Goal: Task Accomplishment & Management: Manage account settings

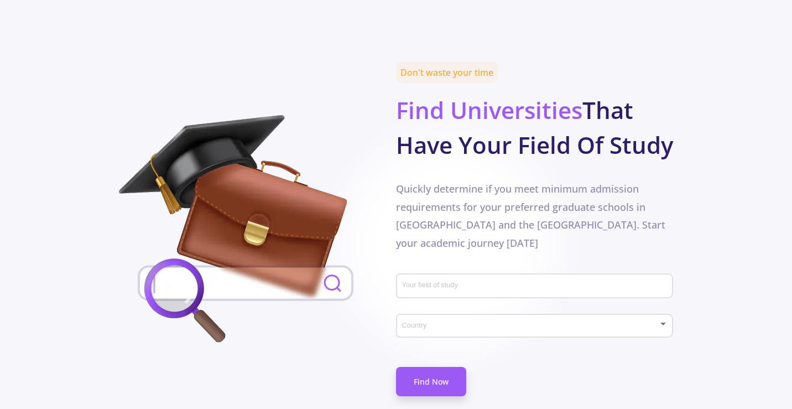
scroll to position [442, 0]
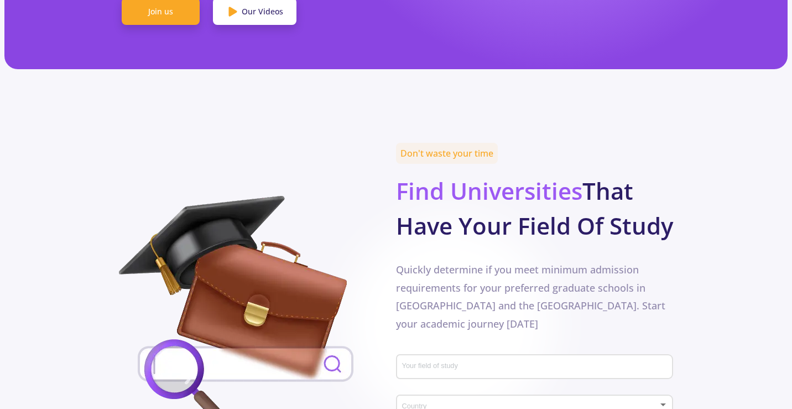
click at [457, 362] on input "Your field of study" at bounding box center [535, 367] width 269 height 10
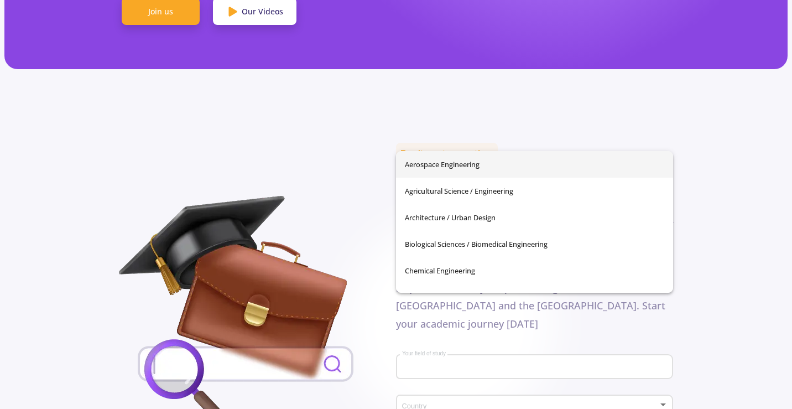
click at [725, 172] on section "Don't waste your time Find Universities That Have Your Field Of Study Quickly d…" at bounding box center [396, 325] width 792 height 356
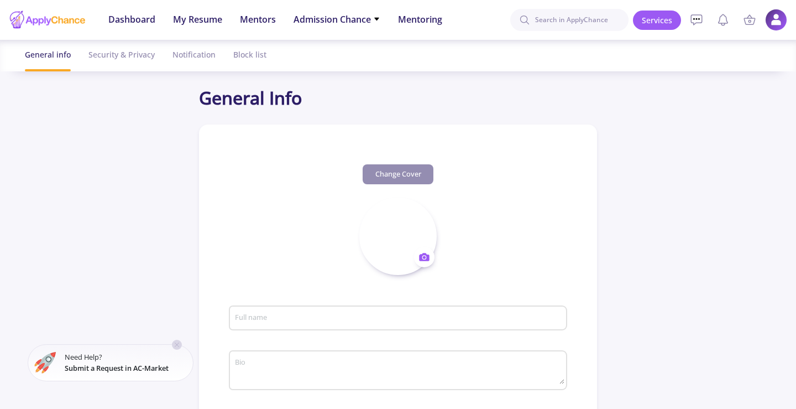
type input "[PERSON_NAME]"
type input "MahdiAraghieh"
type input "mahdi.araghieh@gmail.com"
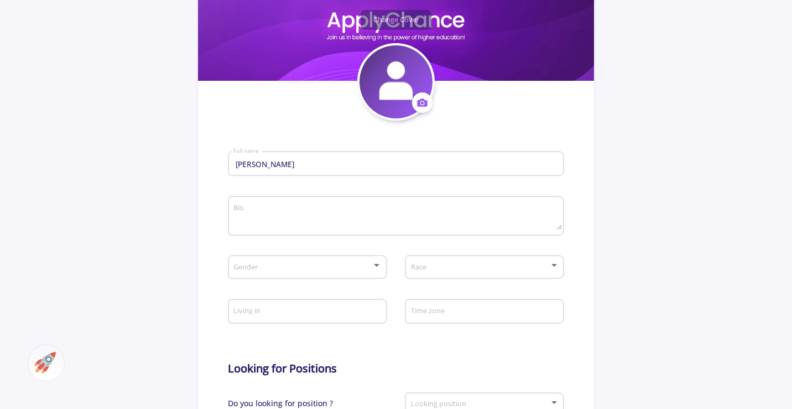
scroll to position [221, 0]
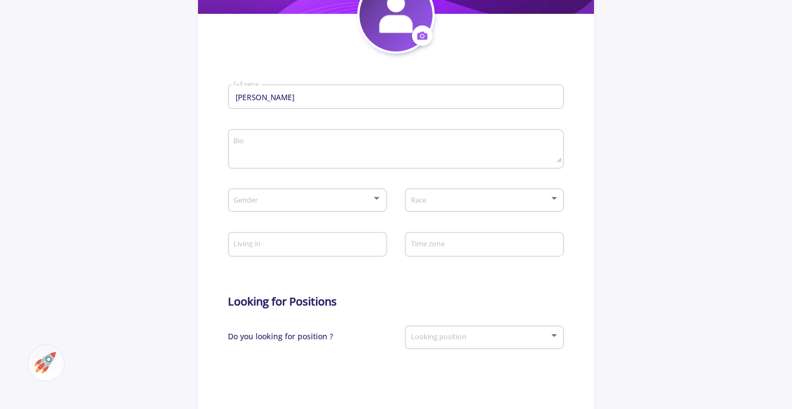
click at [368, 191] on div "Gender" at bounding box center [307, 198] width 149 height 28
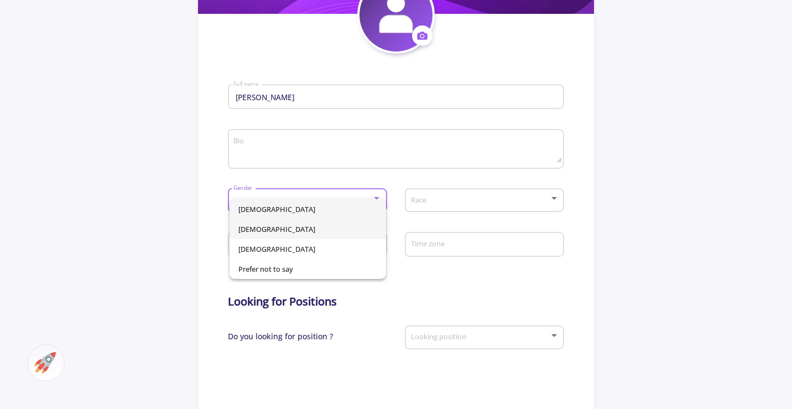
click at [294, 235] on span "Female" at bounding box center [307, 229] width 139 height 20
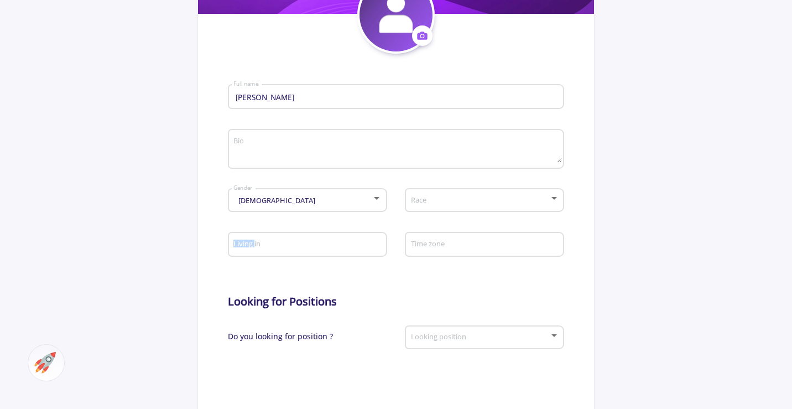
click at [294, 235] on div "Living in" at bounding box center [307, 242] width 149 height 29
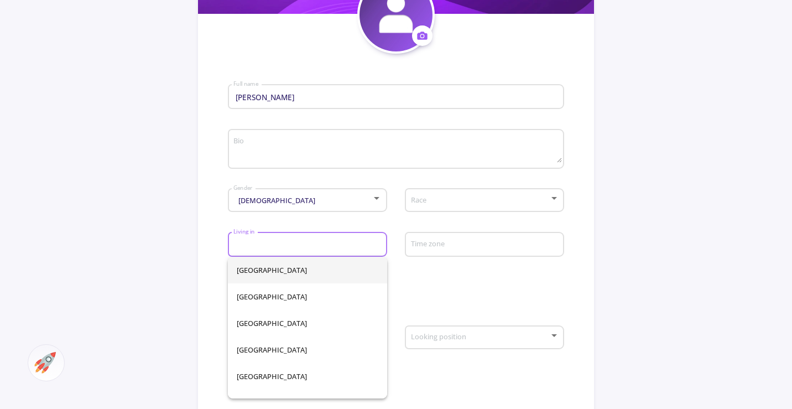
click at [329, 202] on div "Female" at bounding box center [302, 200] width 139 height 8
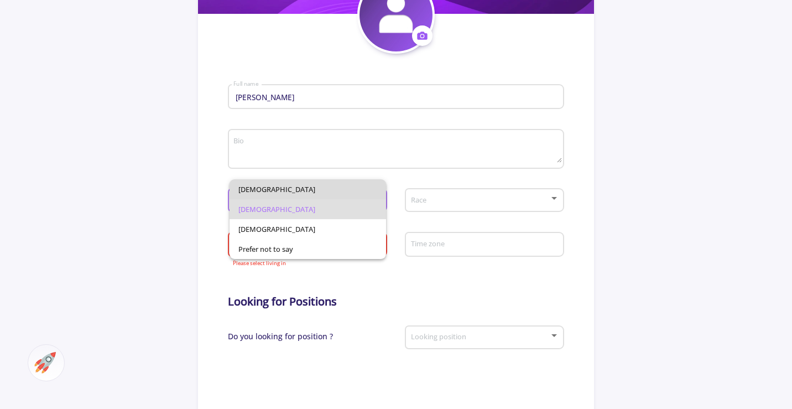
click at [360, 192] on span "Male" at bounding box center [307, 189] width 139 height 20
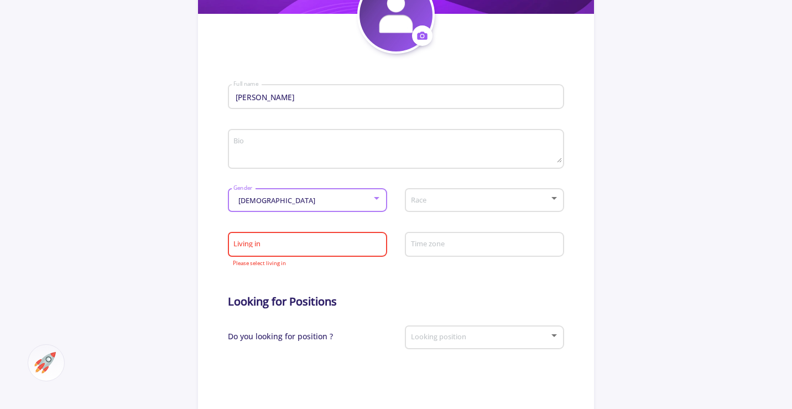
click at [353, 206] on div "Male Gender" at bounding box center [307, 198] width 149 height 28
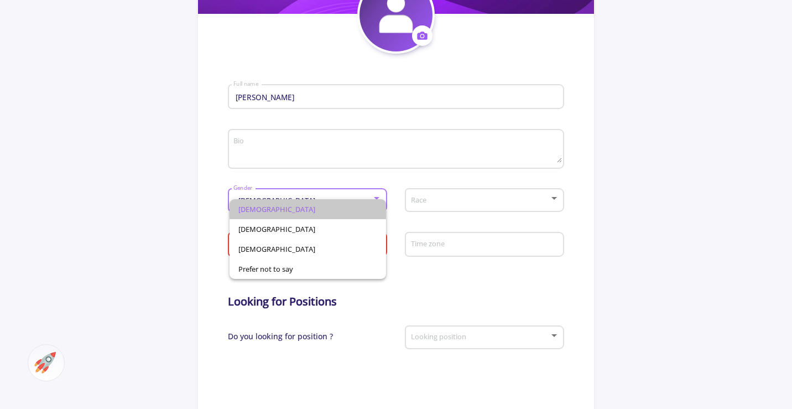
click at [353, 205] on span "Male" at bounding box center [307, 209] width 139 height 20
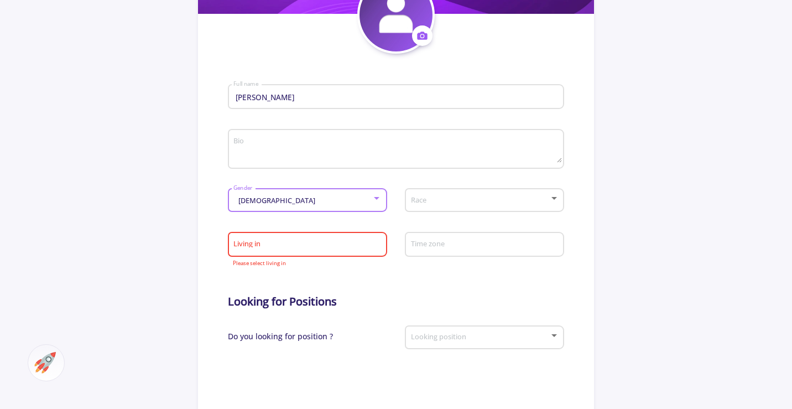
click at [437, 202] on span at bounding box center [481, 200] width 136 height 8
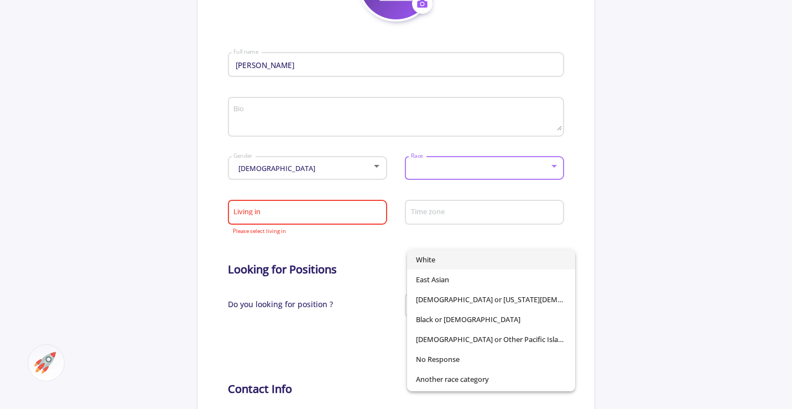
scroll to position [276, 0]
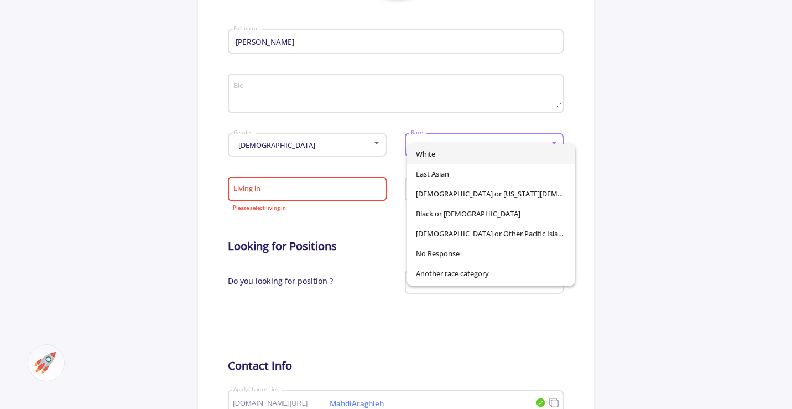
click at [679, 213] on div at bounding box center [396, 204] width 792 height 409
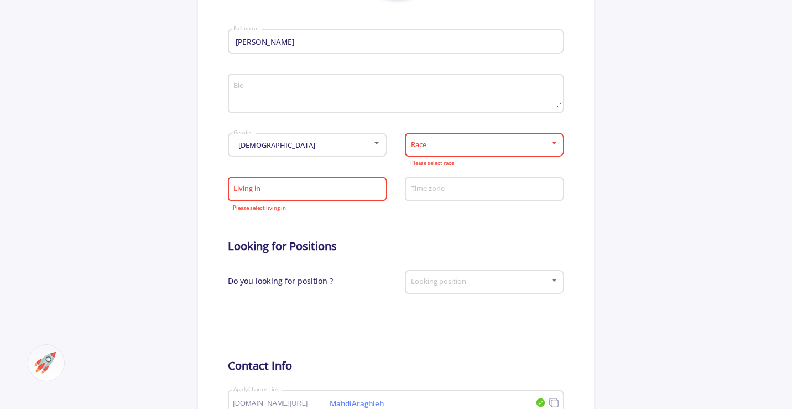
click at [444, 189] on input "Time zone" at bounding box center [485, 190] width 151 height 10
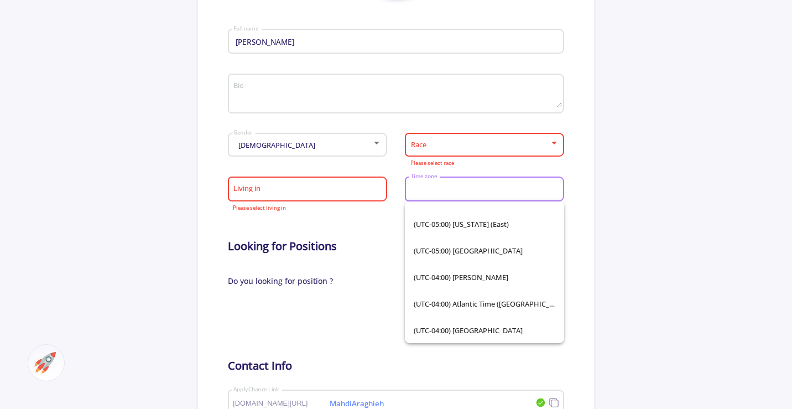
scroll to position [608, 0]
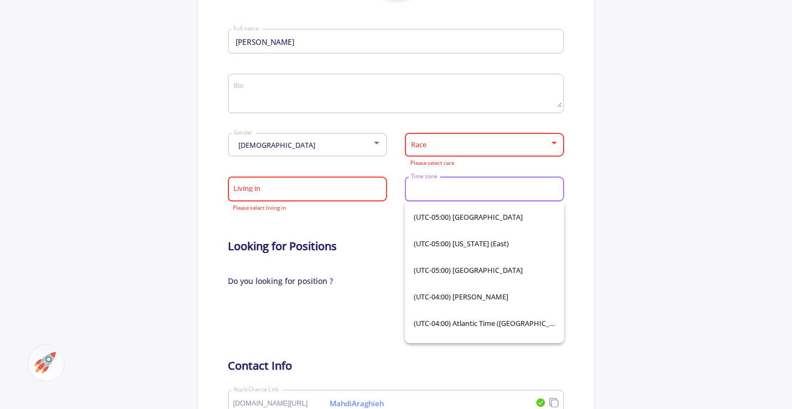
click at [506, 139] on div "Race" at bounding box center [484, 143] width 149 height 28
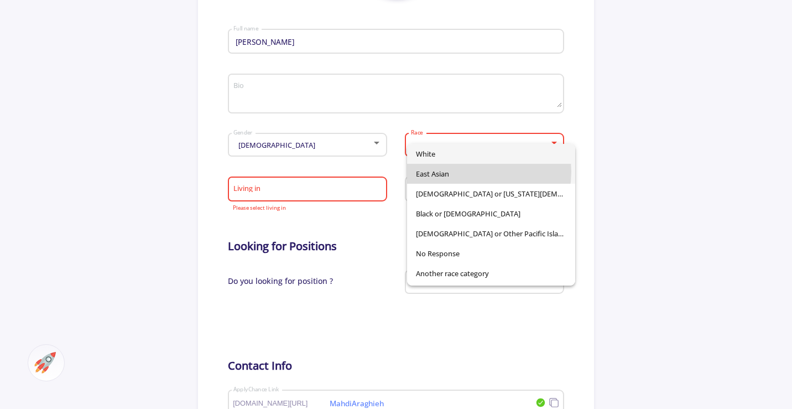
click at [470, 171] on span "East Asian" at bounding box center [491, 174] width 150 height 20
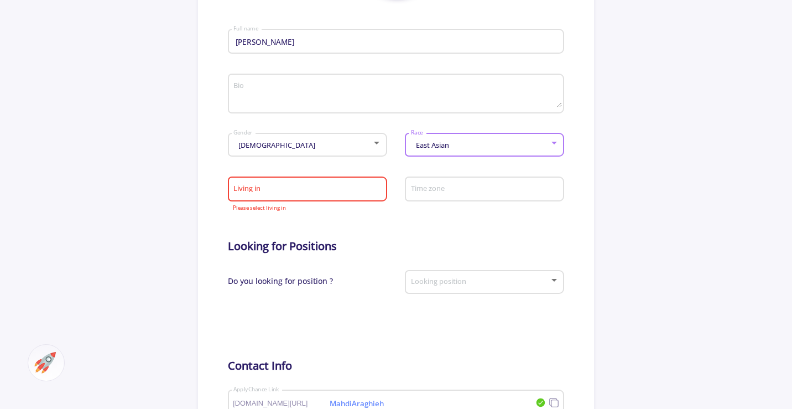
click at [542, 185] on input "Time zone" at bounding box center [485, 190] width 151 height 10
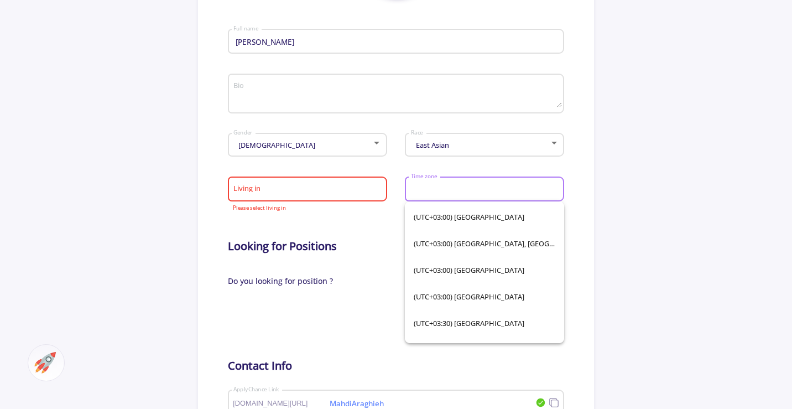
scroll to position [1990, 0]
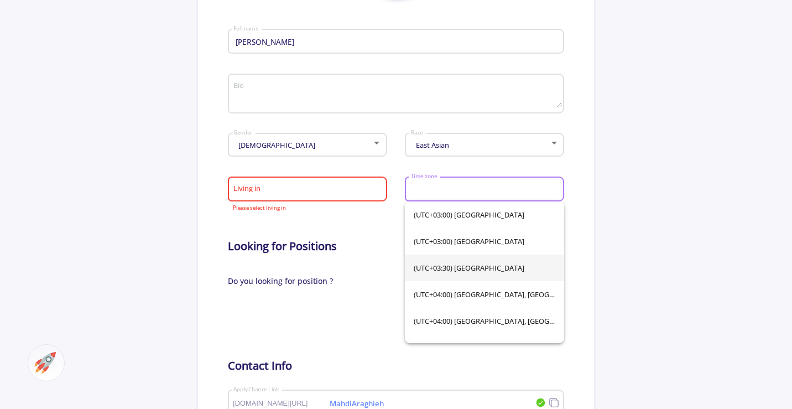
click at [493, 268] on span "(UTC+03:30) [GEOGRAPHIC_DATA]" at bounding box center [485, 267] width 142 height 27
type input "(UTC+03:30) [GEOGRAPHIC_DATA]"
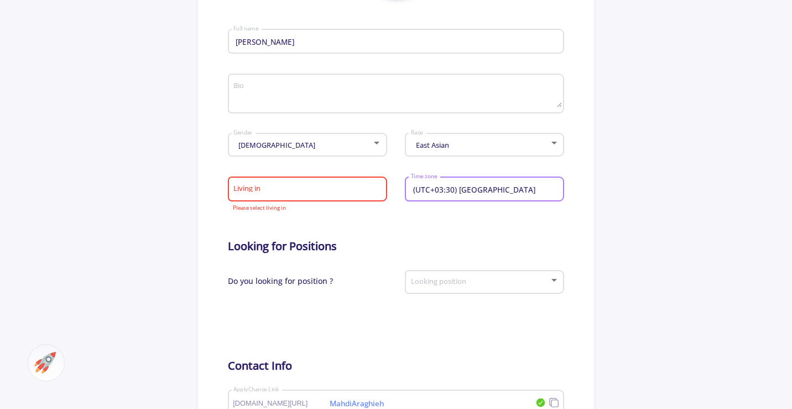
click at [292, 193] on input "Living in" at bounding box center [308, 190] width 151 height 10
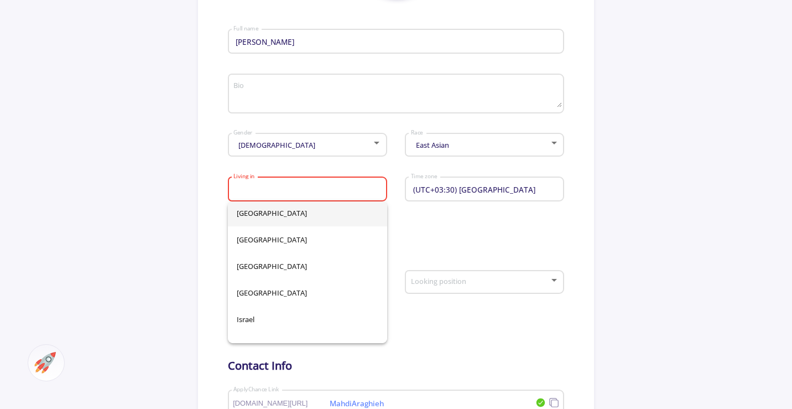
scroll to position [2267, 0]
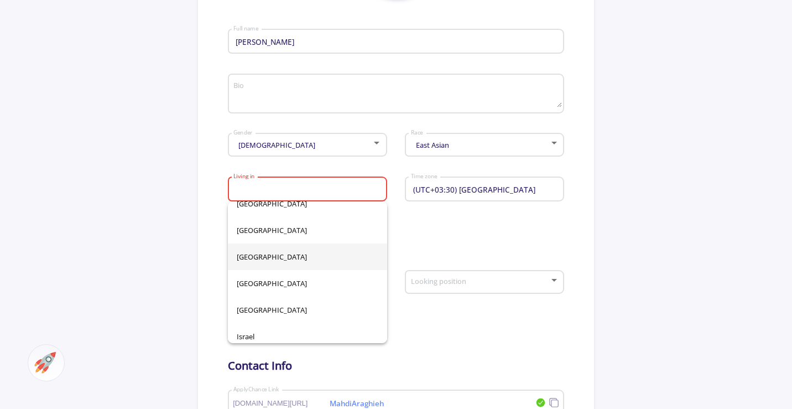
click at [253, 257] on span "[GEOGRAPHIC_DATA]" at bounding box center [308, 256] width 142 height 27
type input "[GEOGRAPHIC_DATA]"
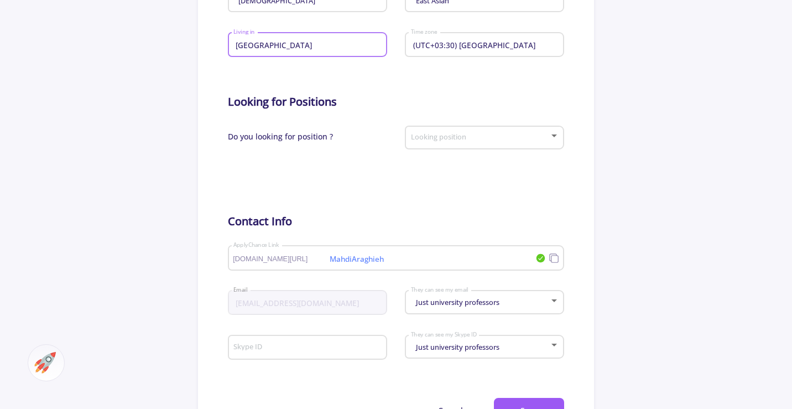
scroll to position [553, 0]
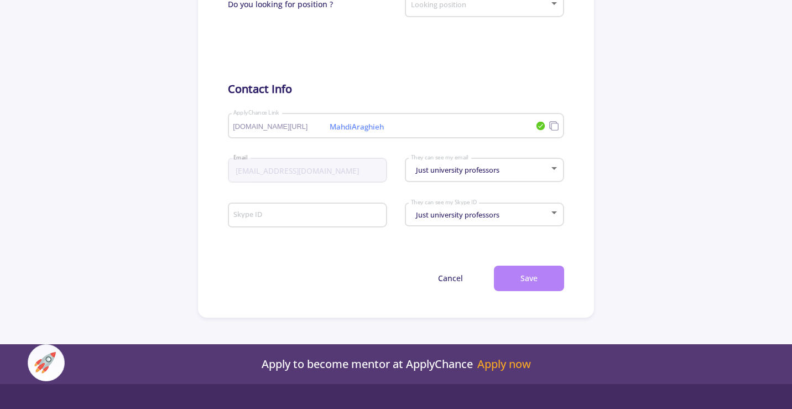
click at [529, 281] on button "Save" at bounding box center [529, 278] width 70 height 26
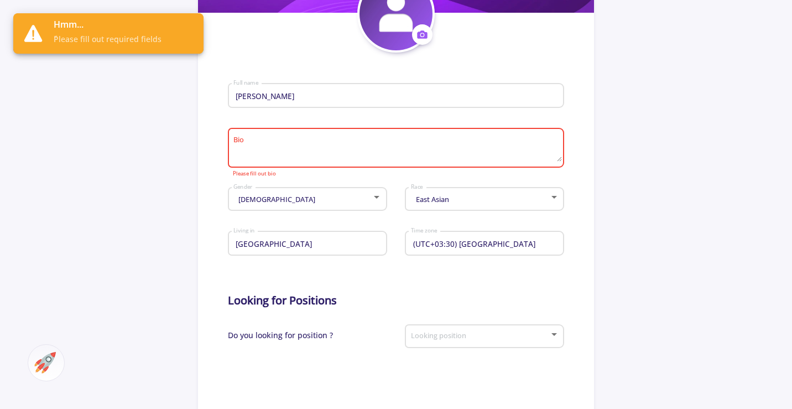
scroll to position [221, 0]
click at [320, 162] on textarea "Bio" at bounding box center [397, 150] width 328 height 26
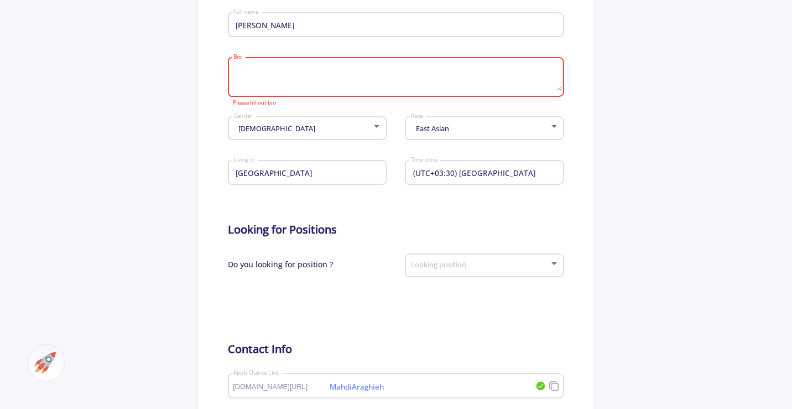
scroll to position [387, 0]
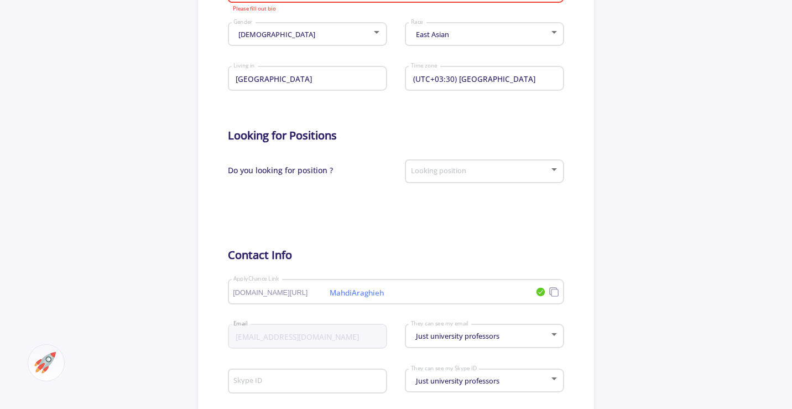
click at [447, 168] on span at bounding box center [481, 172] width 136 height 8
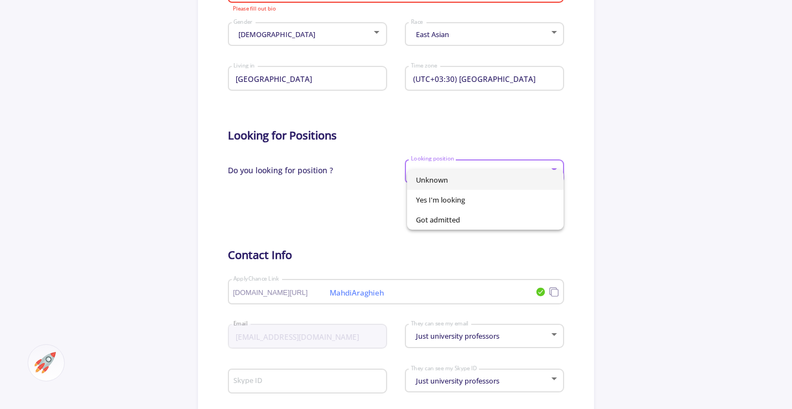
click at [373, 169] on div at bounding box center [396, 204] width 792 height 409
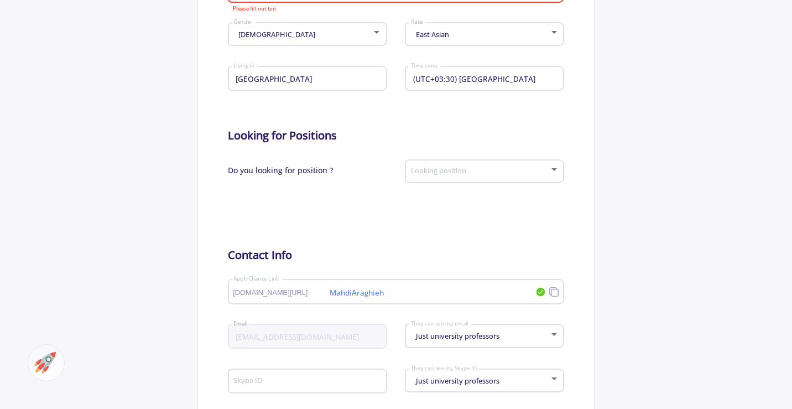
click at [314, 169] on span "Do you looking for position ?" at bounding box center [280, 174] width 105 height 39
click at [474, 172] on span at bounding box center [481, 172] width 136 height 8
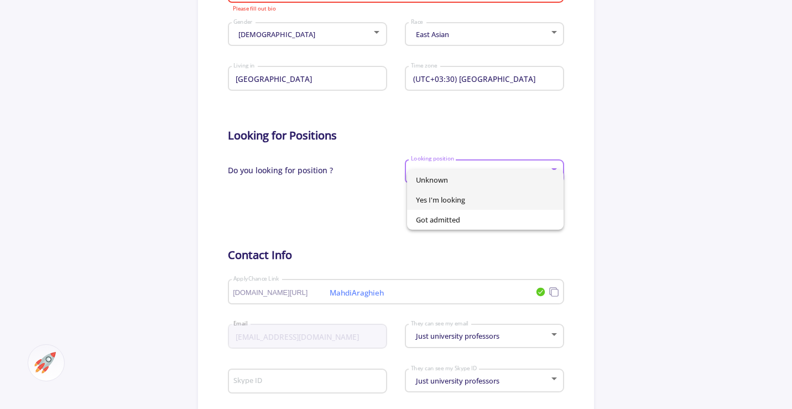
click at [452, 202] on span "Yes I'm looking" at bounding box center [485, 200] width 139 height 20
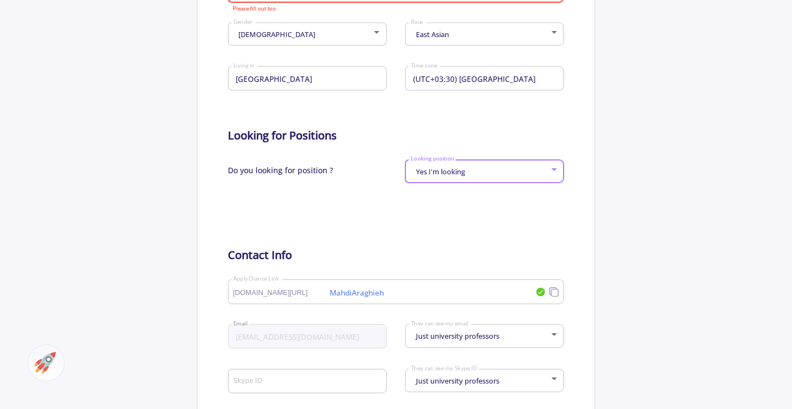
drag, startPoint x: 452, startPoint y: 202, endPoint x: 403, endPoint y: 202, distance: 49.2
click at [403, 202] on div at bounding box center [396, 208] width 337 height 28
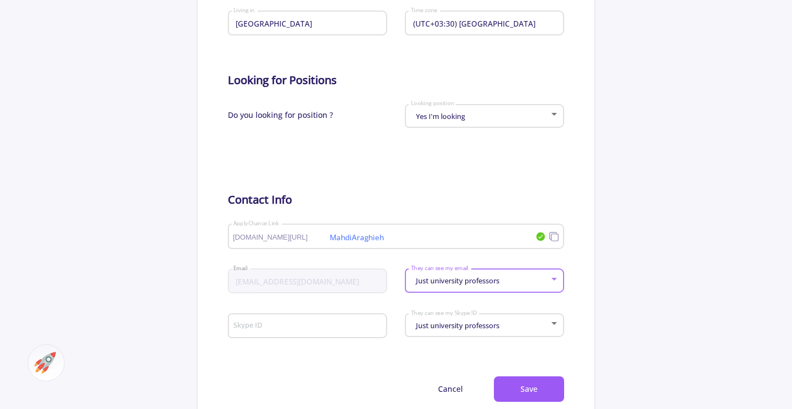
click at [438, 283] on span "Just university professors" at bounding box center [456, 280] width 86 height 10
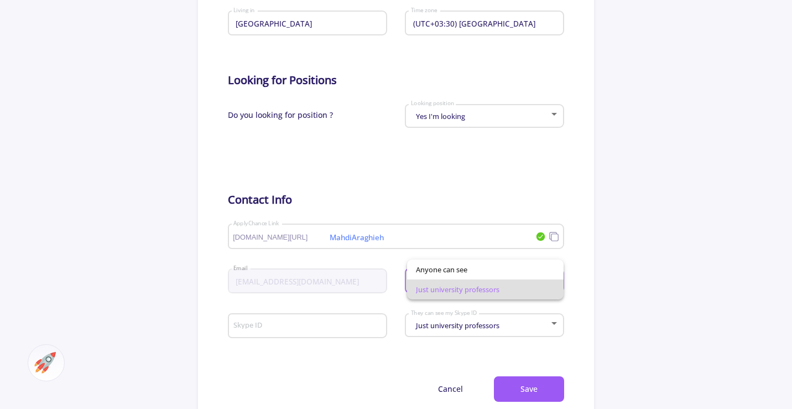
click at [685, 279] on div at bounding box center [396, 204] width 792 height 409
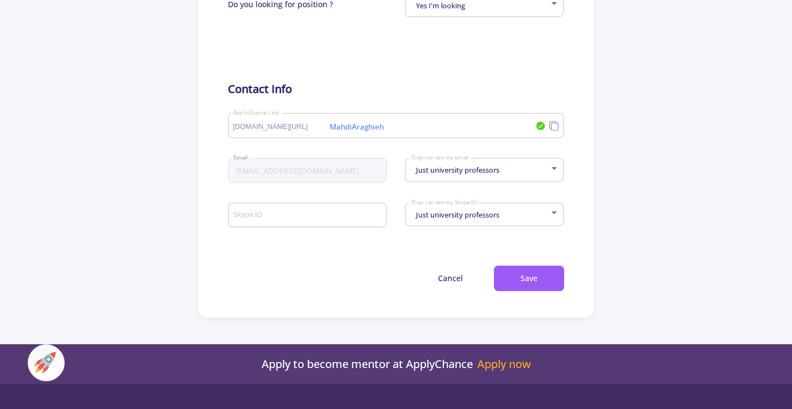
click at [450, 172] on span "Just university professors" at bounding box center [456, 170] width 86 height 10
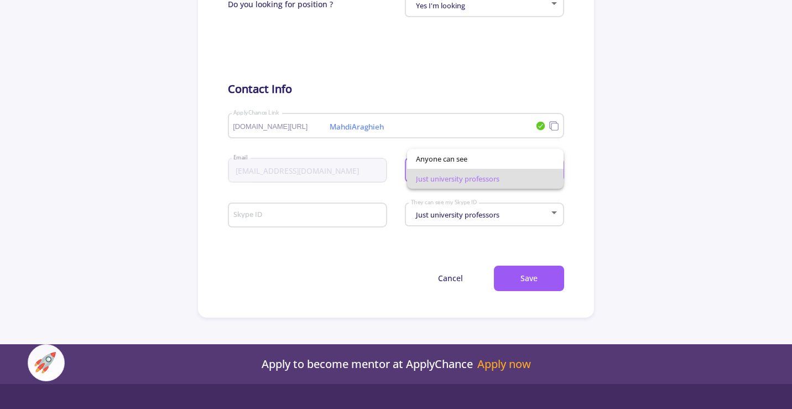
click at [452, 180] on span "Just university professors" at bounding box center [485, 179] width 139 height 20
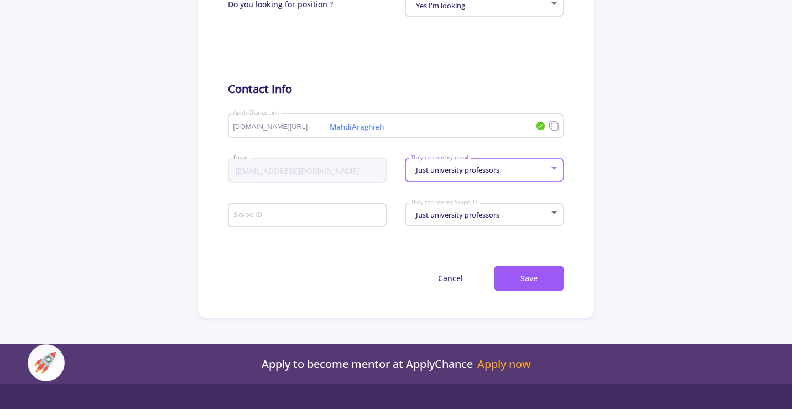
click at [257, 218] on input "Skype ID" at bounding box center [308, 216] width 151 height 10
click at [289, 247] on form "Mahdi Araghieh Full name Bio Please fill out bio Male Gender East Asian Race Ir…" at bounding box center [396, 6] width 337 height 569
click at [430, 213] on span "Just university professors" at bounding box center [456, 215] width 86 height 10
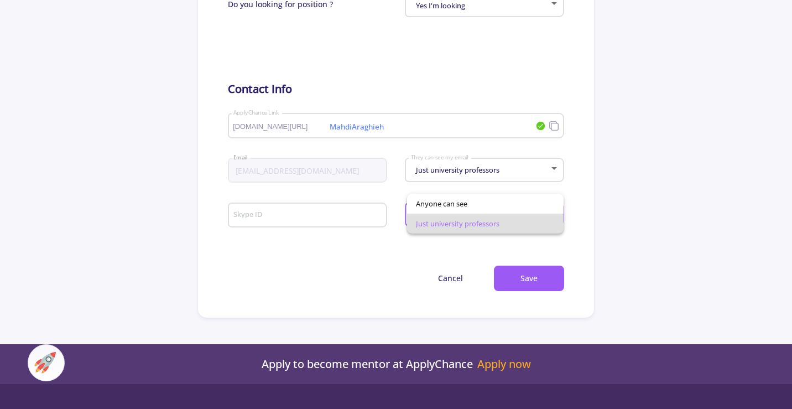
click at [430, 220] on span "Just university professors" at bounding box center [485, 223] width 139 height 20
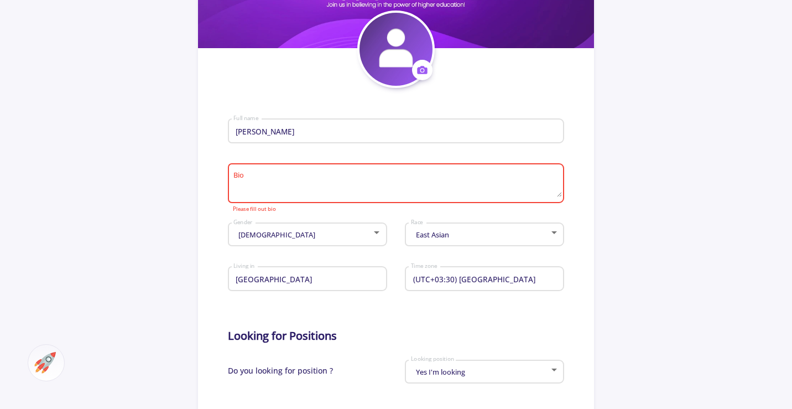
scroll to position [166, 0]
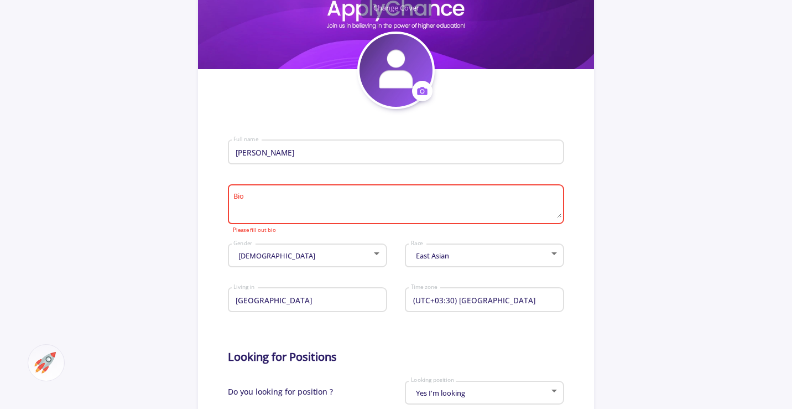
click at [329, 213] on textarea "Bio" at bounding box center [397, 205] width 328 height 26
click at [383, 89] on img at bounding box center [395, 70] width 73 height 73
click at [418, 91] on span at bounding box center [422, 91] width 20 height 20
click at [428, 122] on button "Change photo" at bounding box center [473, 126] width 123 height 28
click at [383, 196] on textarea "Bio" at bounding box center [397, 205] width 328 height 26
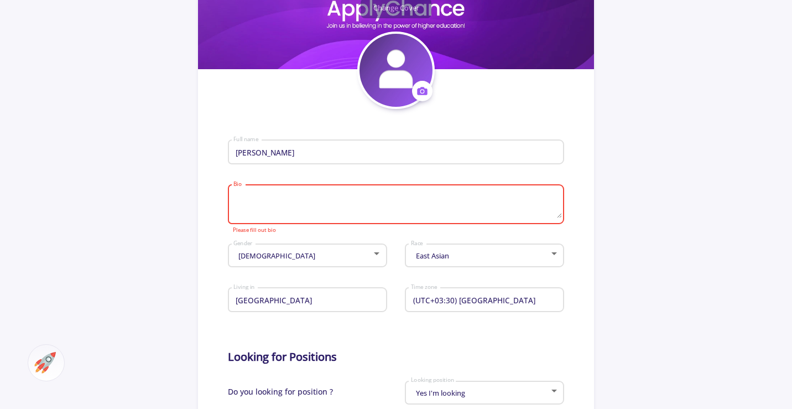
paste textarea "Mahdi Araghiyeh is a final-term Master’s student in Systems Modeling and Data A…"
type textarea "Mahdi Araghiyeh is a final-term Master’s student in Systems Modeling and Data A…"
paste textarea "Mahdi Araghiyeh — Master’s candidate (final term) in Systems Modeling & Data An…"
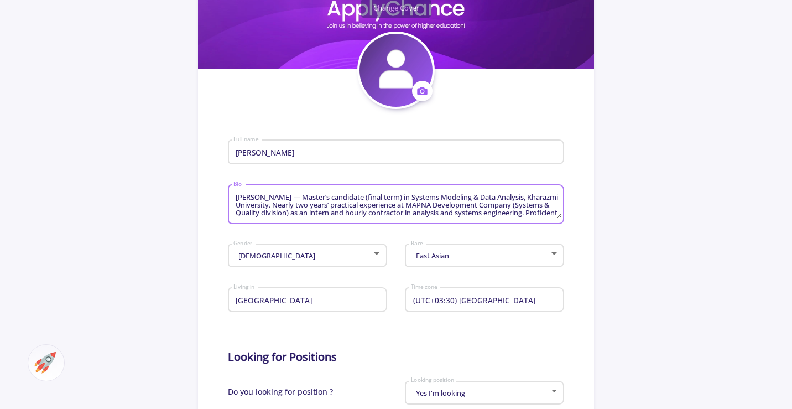
click at [284, 197] on textarea "Mahdi Araghiyeh — Master’s candidate (final term) in Systems Modeling & Data An…" at bounding box center [397, 205] width 328 height 26
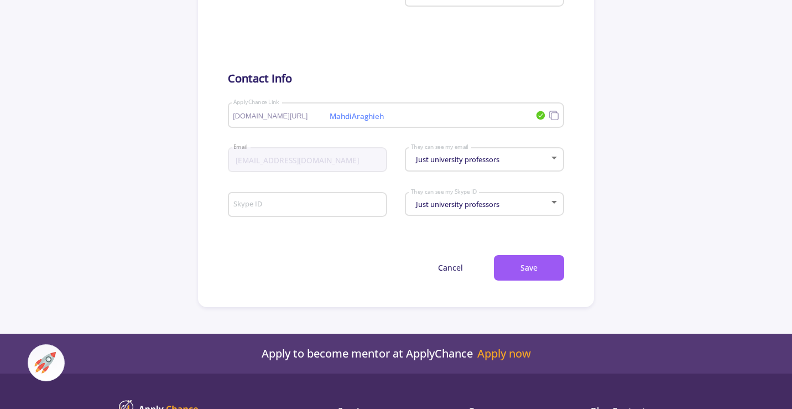
scroll to position [608, 0]
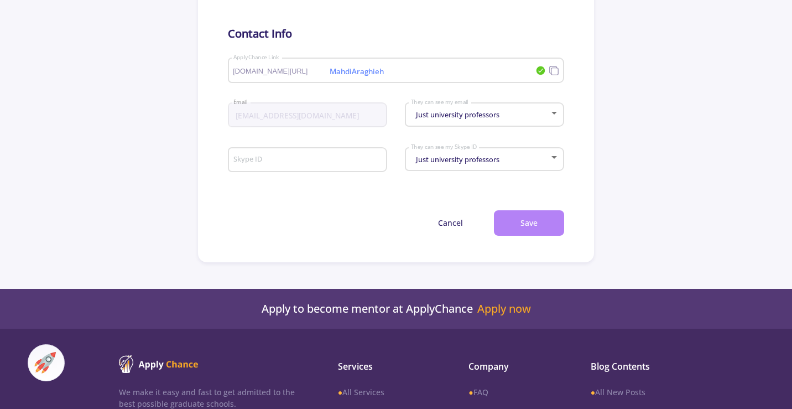
type textarea "Mahdi Araghieh — Master’s candidate (final term) in Systems Modeling & Data Ana…"
click at [545, 218] on button "Save" at bounding box center [529, 223] width 70 height 26
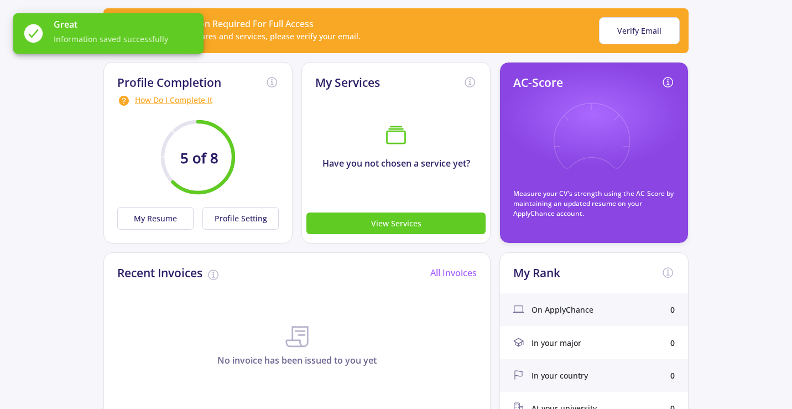
scroll to position [111, 0]
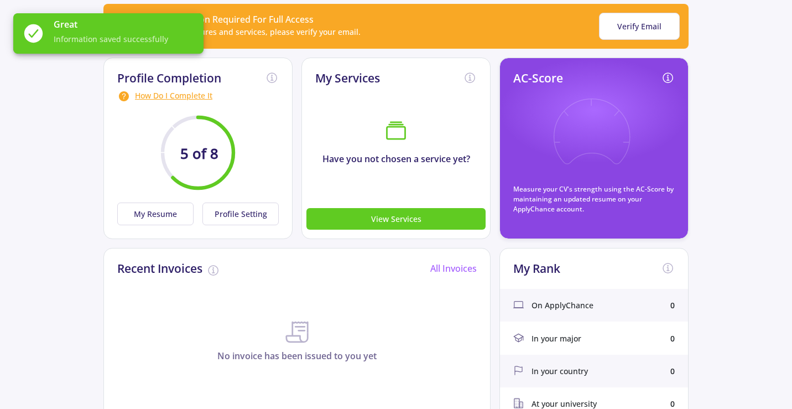
click at [581, 130] on icon at bounding box center [591, 138] width 81 height 81
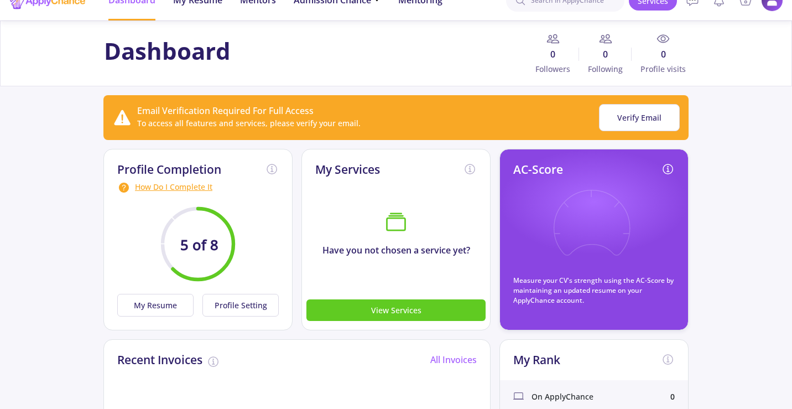
scroll to position [0, 0]
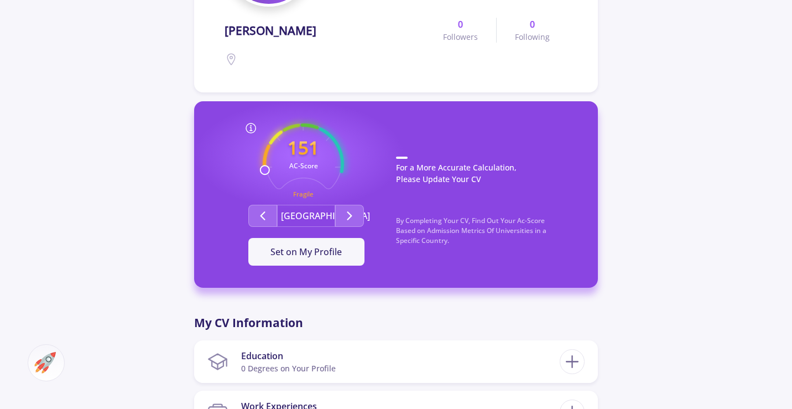
scroll to position [221, 0]
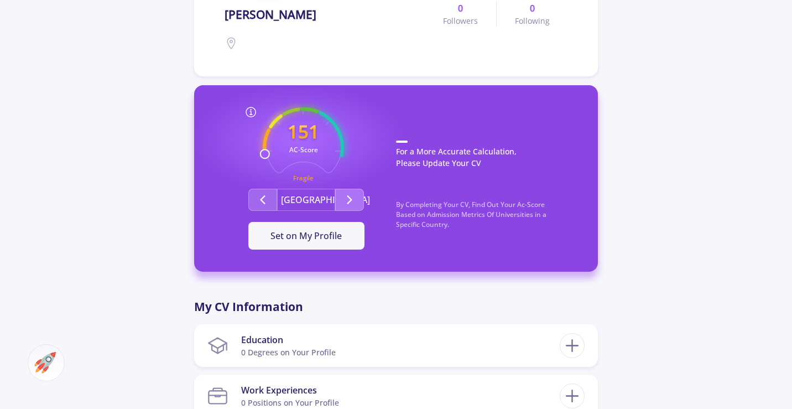
click at [353, 203] on icon "Second group" at bounding box center [349, 199] width 13 height 13
click at [262, 199] on polyline "Second group" at bounding box center [263, 200] width 4 height 8
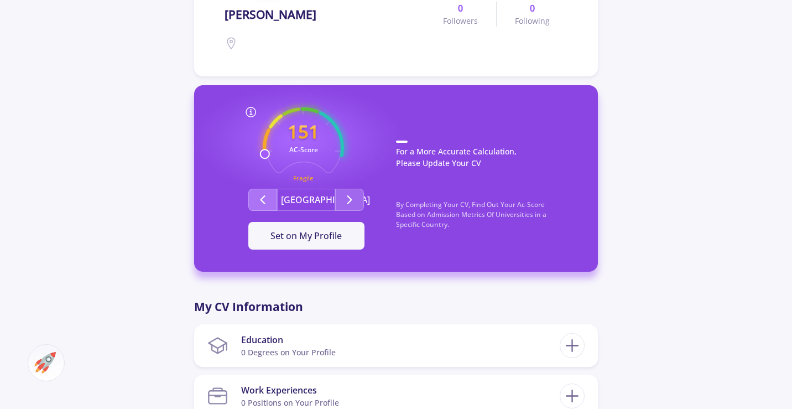
click at [262, 199] on polyline "Second group" at bounding box center [263, 200] width 4 height 8
click at [270, 199] on button "Second group" at bounding box center [262, 200] width 29 height 22
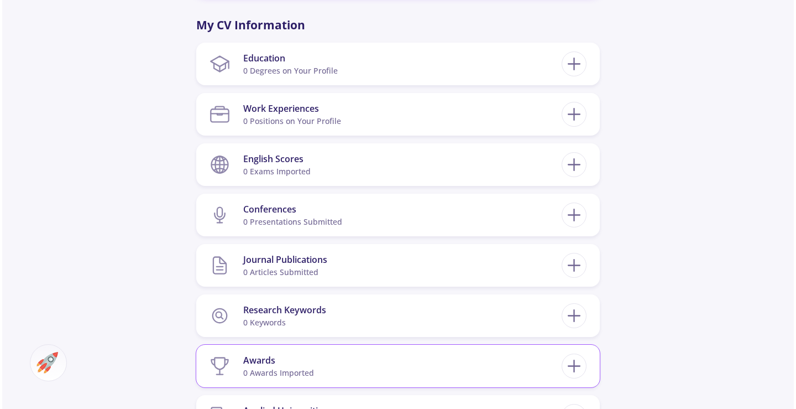
scroll to position [498, 0]
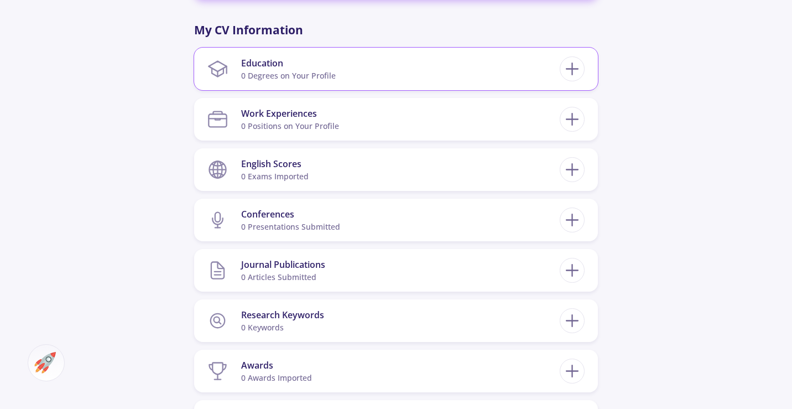
click at [318, 75] on div "0 Degrees on Your Profile" at bounding box center [288, 76] width 95 height 12
click at [575, 70] on icon at bounding box center [572, 69] width 20 height 20
checkbox input "false"
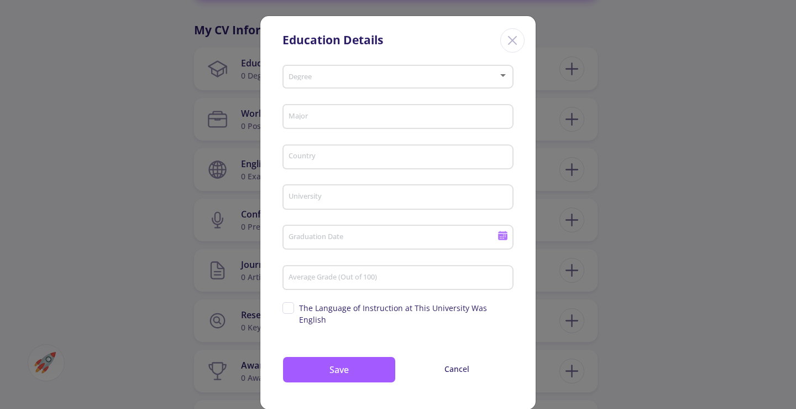
click at [484, 82] on div "Degree" at bounding box center [398, 75] width 221 height 28
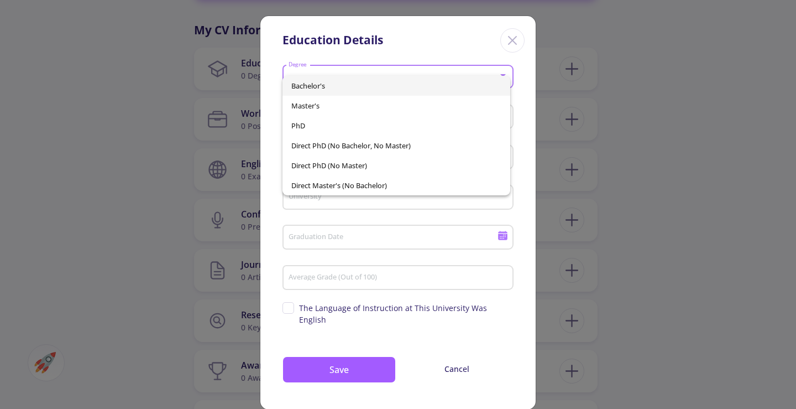
click at [328, 86] on span "Bachelor's" at bounding box center [396, 86] width 211 height 20
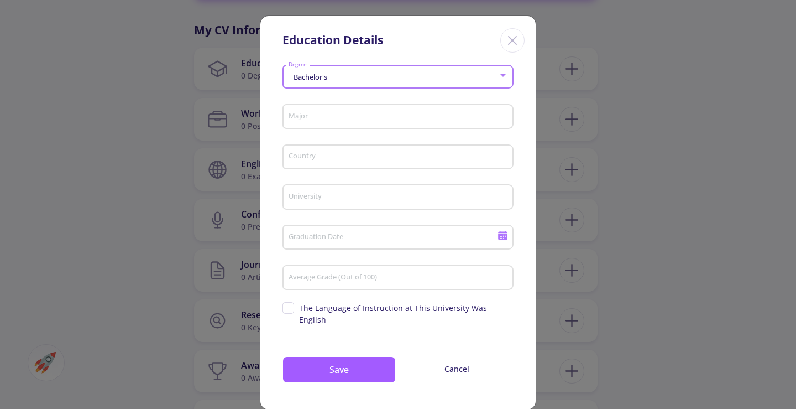
click at [397, 117] on input "Major" at bounding box center [399, 117] width 223 height 10
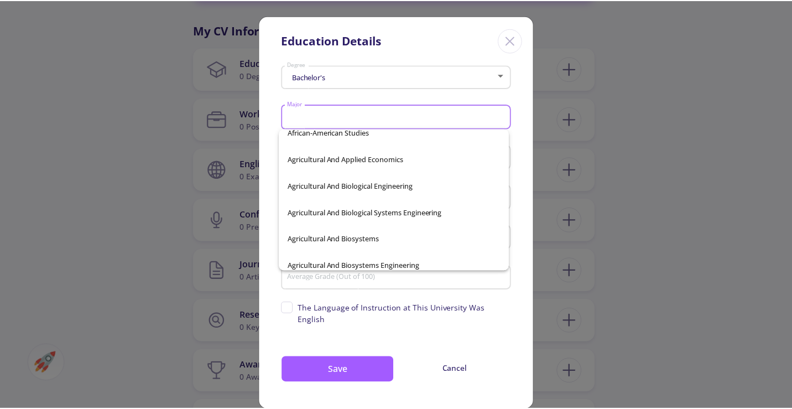
scroll to position [995, 0]
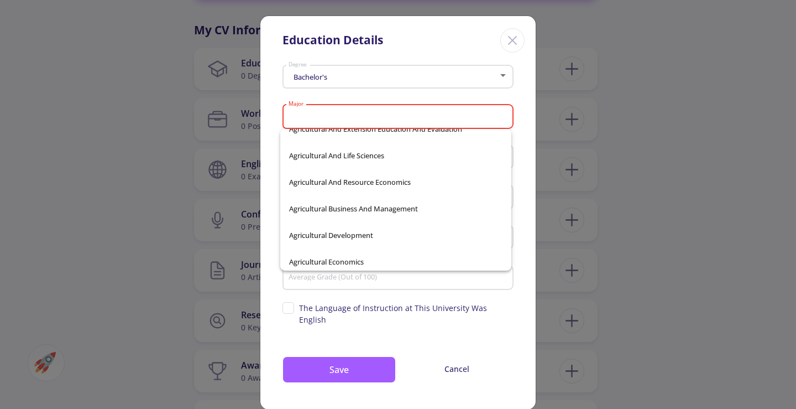
click at [507, 35] on icon "Close" at bounding box center [513, 41] width 18 height 18
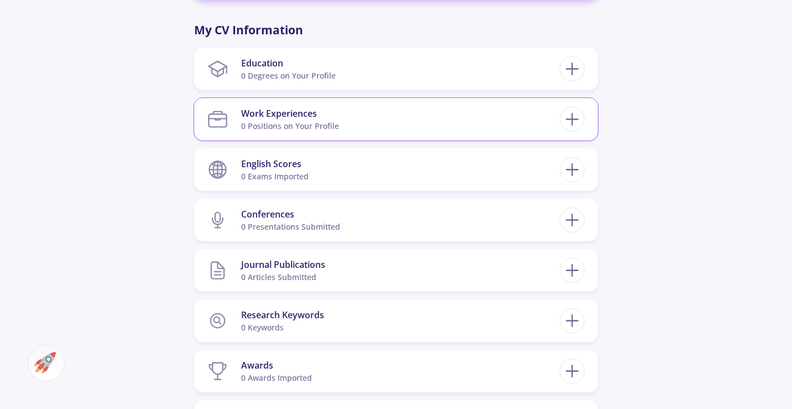
click at [448, 118] on section "Work Experiences 0 Positions on Your Profile" at bounding box center [383, 119] width 352 height 34
click at [576, 107] on div "Work Experiences 0 Positions on Your Profile" at bounding box center [395, 119] width 377 height 34
click at [575, 119] on line at bounding box center [572, 119] width 12 height 0
checkbox input "false"
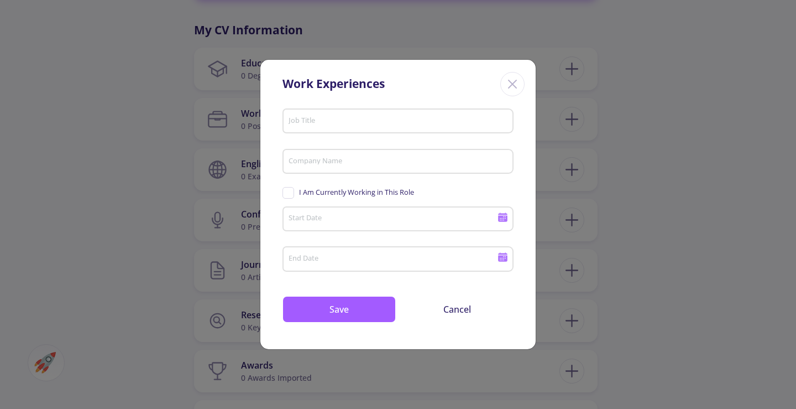
click at [336, 114] on div "Job Title" at bounding box center [398, 118] width 221 height 29
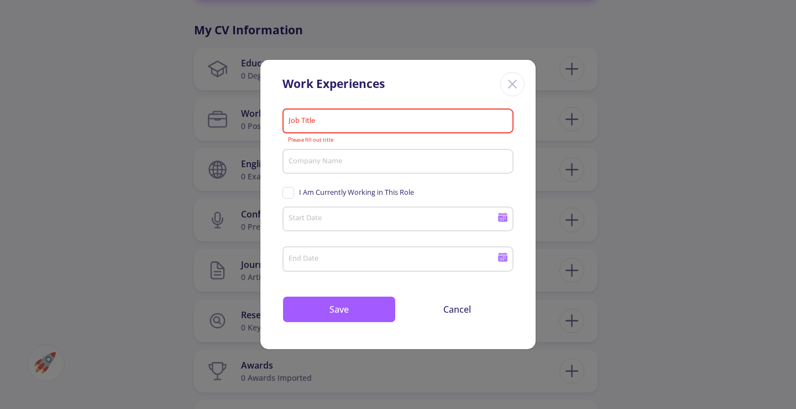
click at [325, 154] on div "Company Name" at bounding box center [398, 159] width 221 height 29
click at [512, 77] on icon "Close" at bounding box center [513, 84] width 18 height 18
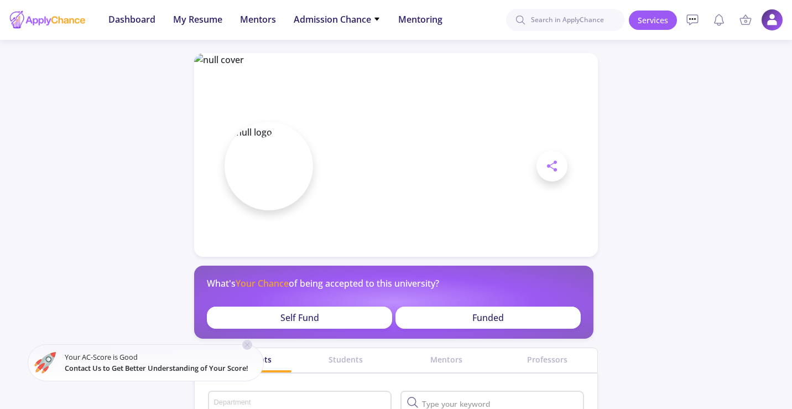
click at [252, 342] on icon at bounding box center [247, 344] width 9 height 9
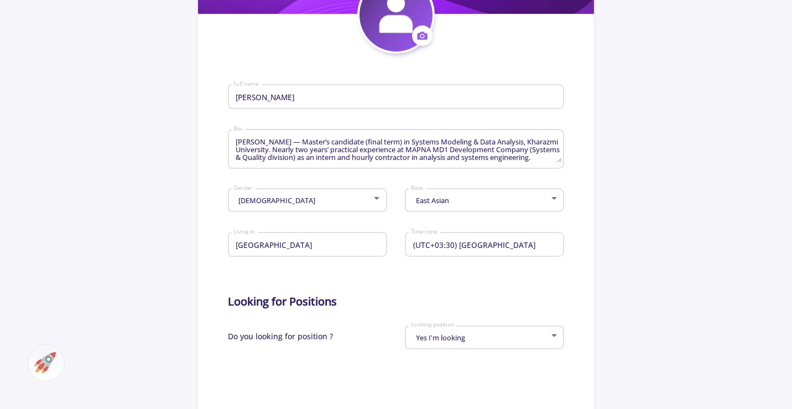
scroll to position [48, 0]
click at [537, 150] on textarea "Mahdi Araghieh — Master’s candidate (final term) in Systems Modeling & Data Ana…" at bounding box center [397, 150] width 328 height 26
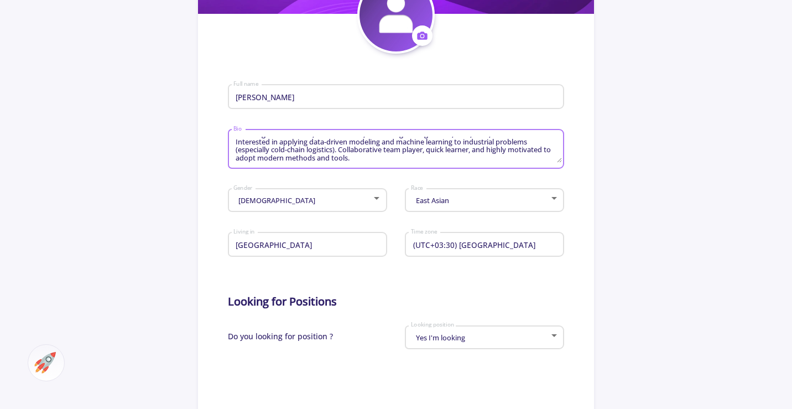
click at [537, 150] on textarea "Mahdi Araghieh — Master’s candidate (final term) in Systems Modeling & Data Ana…" at bounding box center [397, 150] width 328 height 26
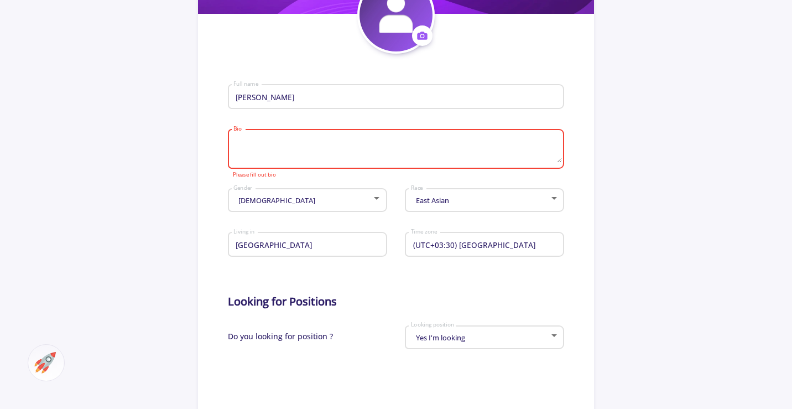
paste textarea "Mahdi Araghiyeh is a final-term Master’s student in Systems Modeling and Data A…"
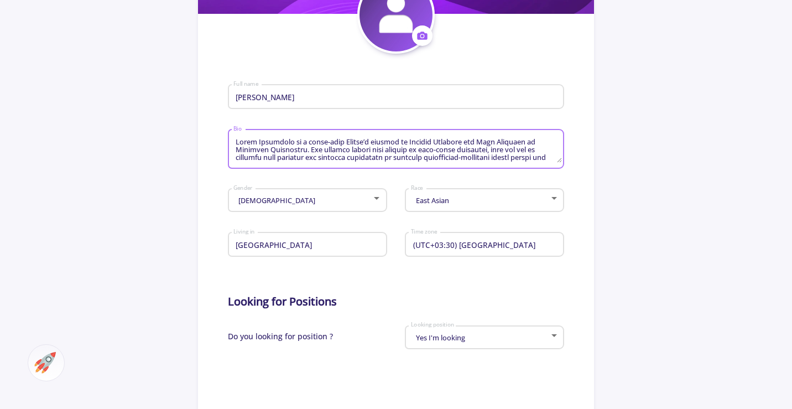
click at [282, 143] on textarea "Bio" at bounding box center [397, 150] width 328 height 26
click at [249, 148] on textarea "Bio" at bounding box center [397, 150] width 328 height 26
type textarea "Mahdi Araghieh is a final-term Master’s student in Systems Modeling and Data An…"
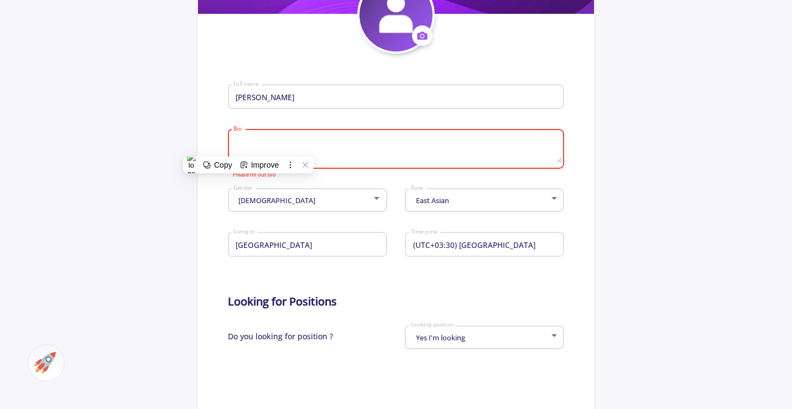
scroll to position [0, 0]
paste textarea "I am Mahdi Araghieh, a final-term Master’s student in Systems Modeling and Data…"
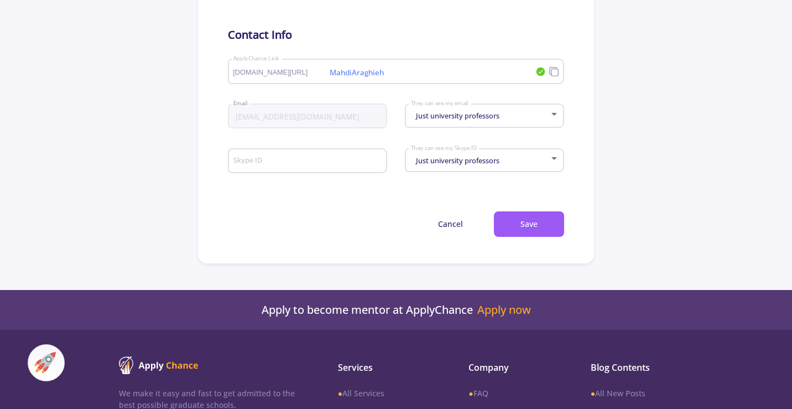
scroll to position [608, 0]
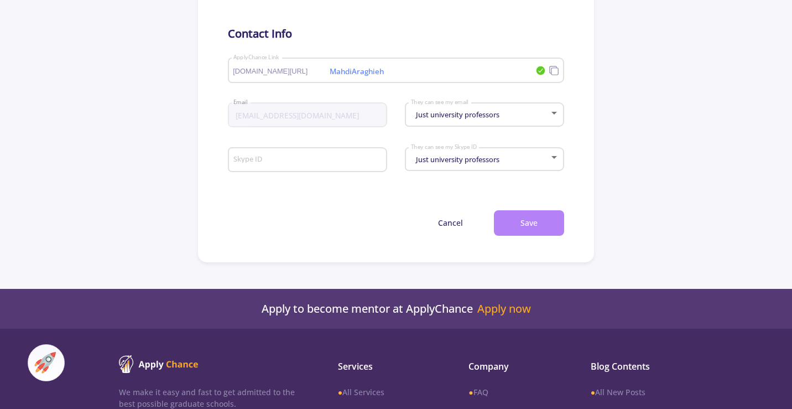
type textarea "L ip Dolor Sitametc, a elits-doei Tempor’i utlabor et Dolorem Aliquaen adm Veni…"
click at [529, 218] on button "Save" at bounding box center [529, 223] width 70 height 26
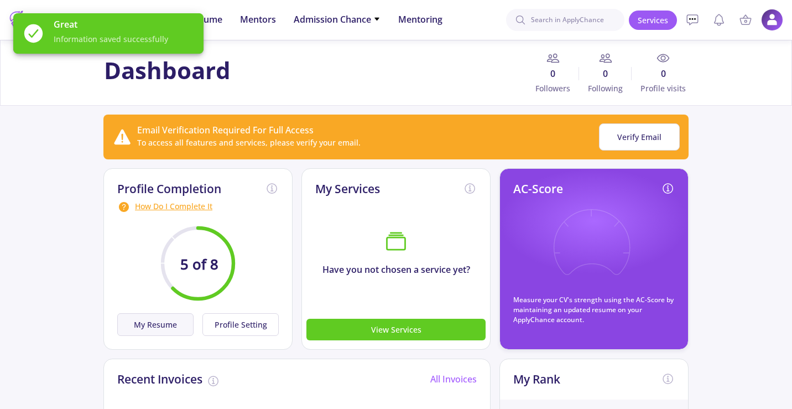
click at [156, 332] on button "My Resume" at bounding box center [155, 324] width 76 height 23
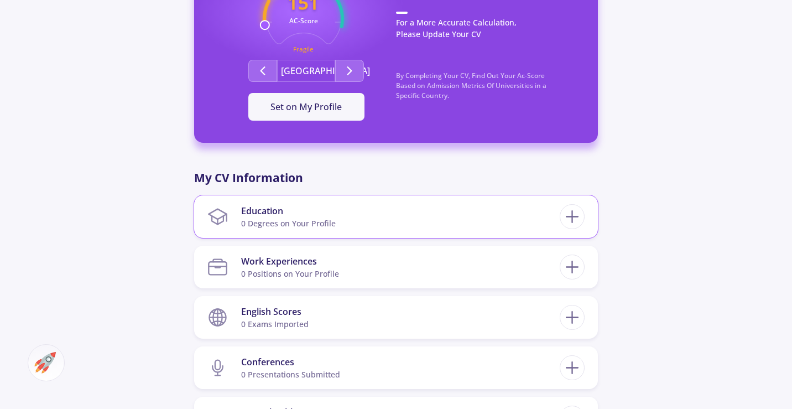
scroll to position [829, 0]
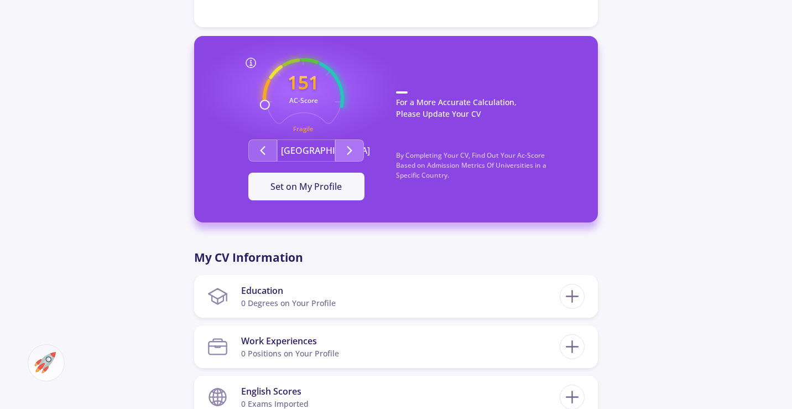
click at [346, 144] on icon "Second group" at bounding box center [349, 150] width 13 height 13
click at [323, 172] on button "Set on My Profile" at bounding box center [306, 186] width 116 height 28
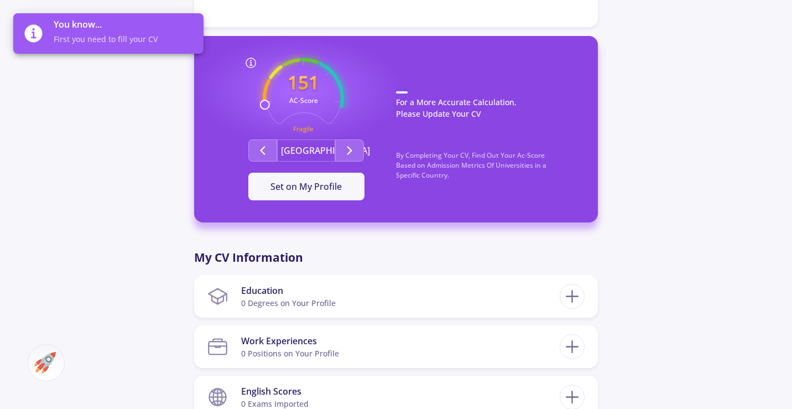
click at [296, 93] on icon "151 AC-Score Fragile" at bounding box center [303, 98] width 81 height 81
drag, startPoint x: 310, startPoint y: 114, endPoint x: 286, endPoint y: 87, distance: 35.3
click at [307, 111] on icon "151 AC-Score Fragile" at bounding box center [303, 98] width 81 height 81
click at [262, 100] on circle at bounding box center [264, 104] width 9 height 9
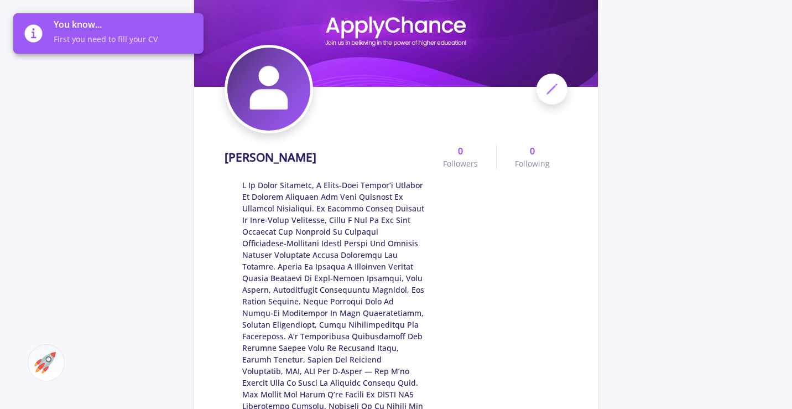
scroll to position [0, 0]
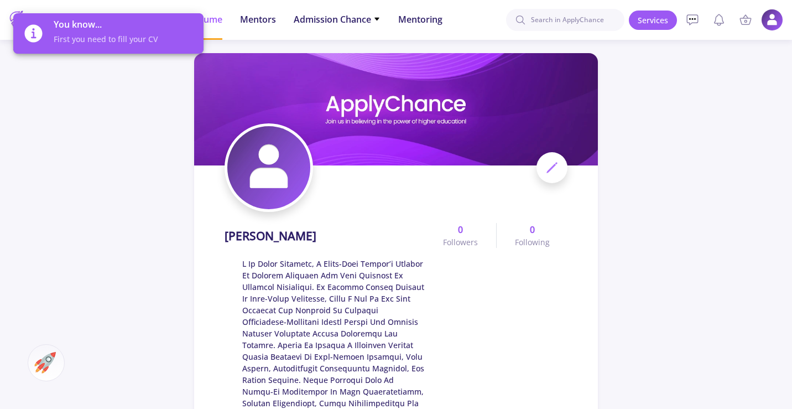
click at [442, 236] on span "0 Followers" at bounding box center [460, 235] width 71 height 25
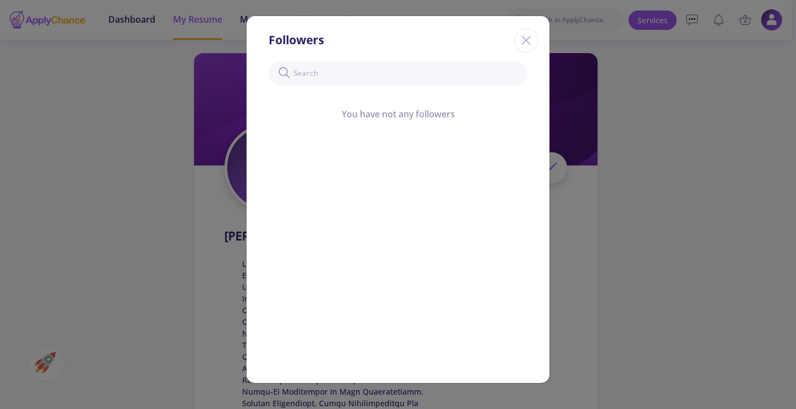
click at [536, 45] on div "Close" at bounding box center [526, 40] width 24 height 24
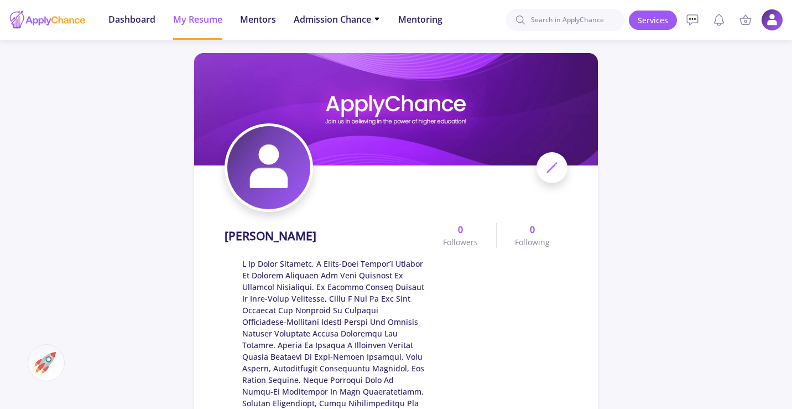
click at [274, 176] on img at bounding box center [268, 167] width 83 height 83
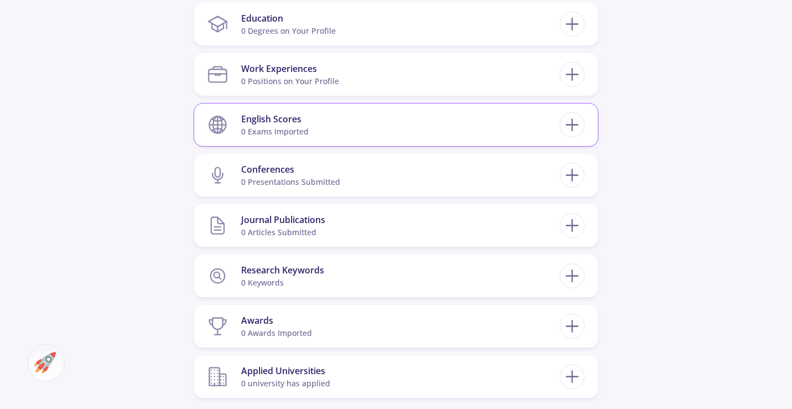
scroll to position [1106, 0]
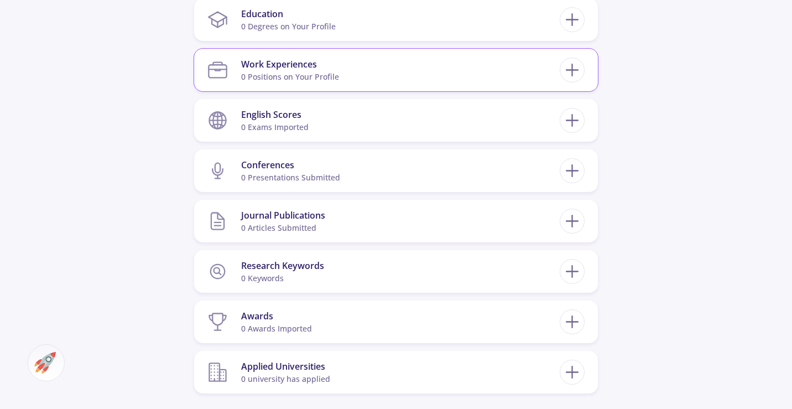
click at [298, 71] on div "0 Positions on Your Profile" at bounding box center [290, 77] width 98 height 12
click at [443, 53] on section "Work Experiences 0 Positions on Your Profile" at bounding box center [383, 70] width 352 height 34
click at [567, 70] on line at bounding box center [572, 70] width 12 height 0
checkbox input "false"
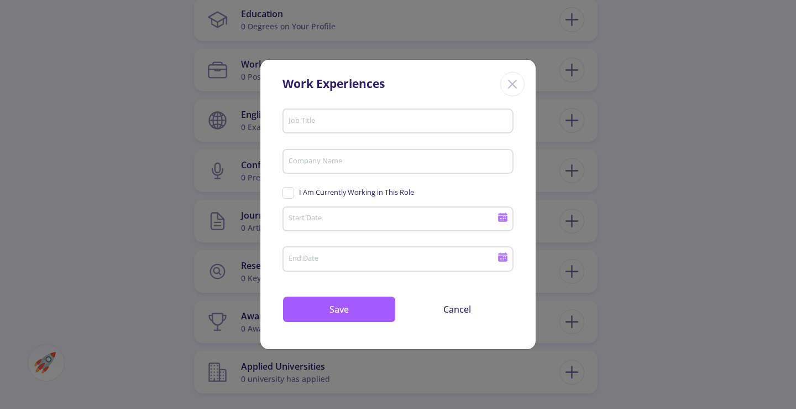
click at [421, 120] on input "Job Title" at bounding box center [399, 122] width 223 height 10
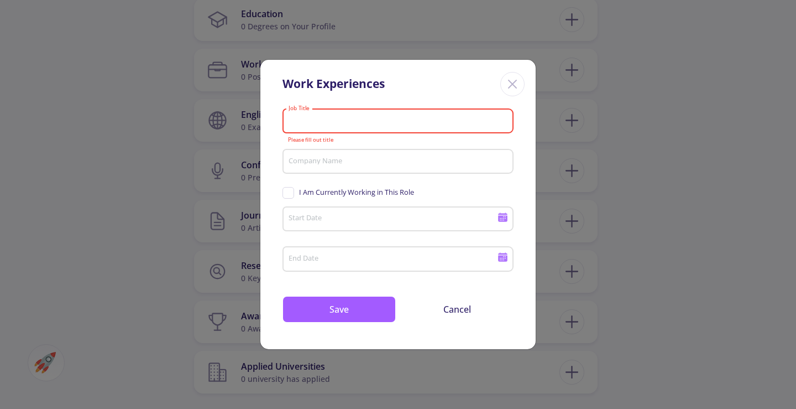
paste input "Systems Engineer (Analysi"
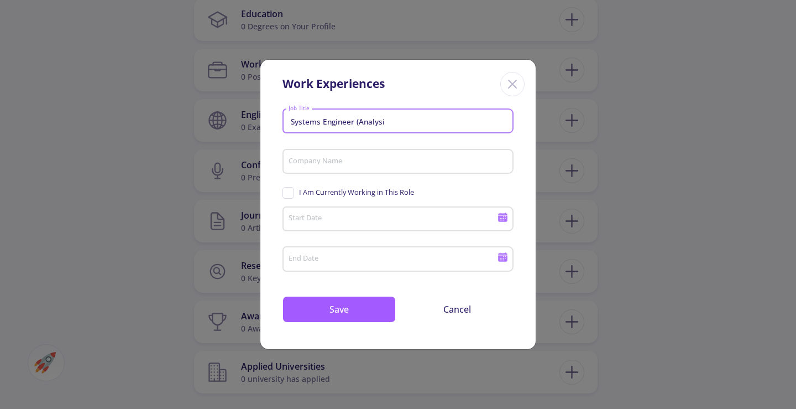
click at [402, 117] on input "Systems Engineer (Analysi" at bounding box center [399, 122] width 223 height 10
paste input "ing Analy"
click at [359, 122] on input "Systems Engineering Analy" at bounding box center [399, 122] width 223 height 10
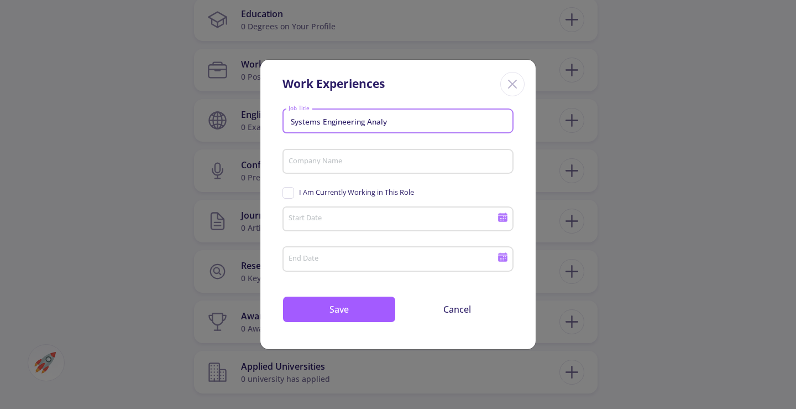
click at [359, 122] on input "Systems Engineering Analy" at bounding box center [399, 122] width 223 height 10
type input "Systems Engineering Analy"
click at [383, 167] on div "Company Name" at bounding box center [398, 159] width 221 height 29
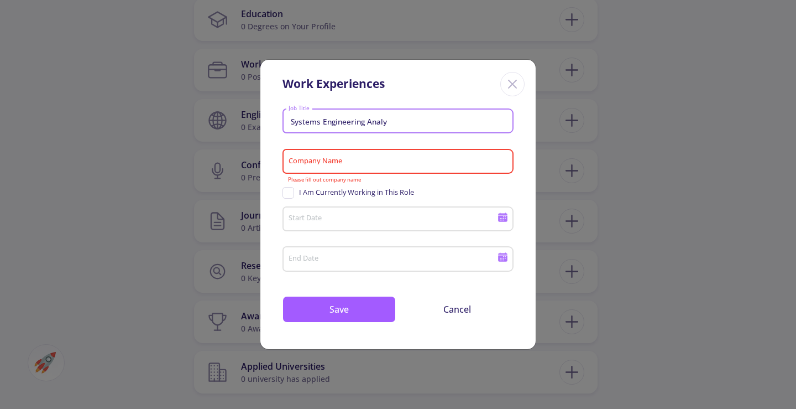
click at [318, 121] on input "Systems Engineering Analy" at bounding box center [399, 122] width 223 height 10
click at [322, 123] on input "Systems Engineering Analy" at bounding box center [399, 122] width 223 height 10
type input "س"
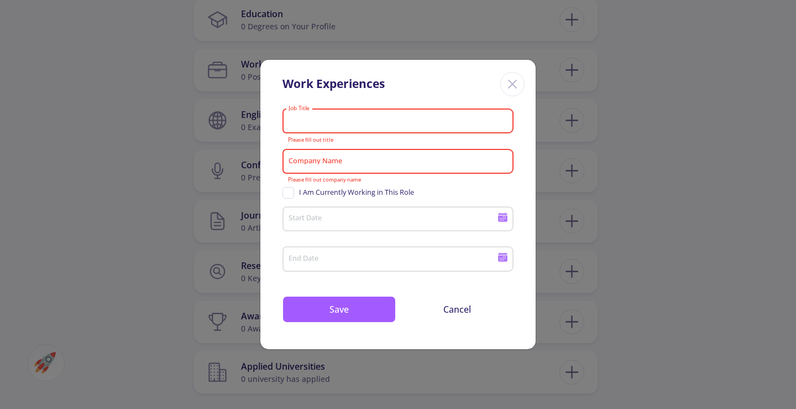
type input "s"
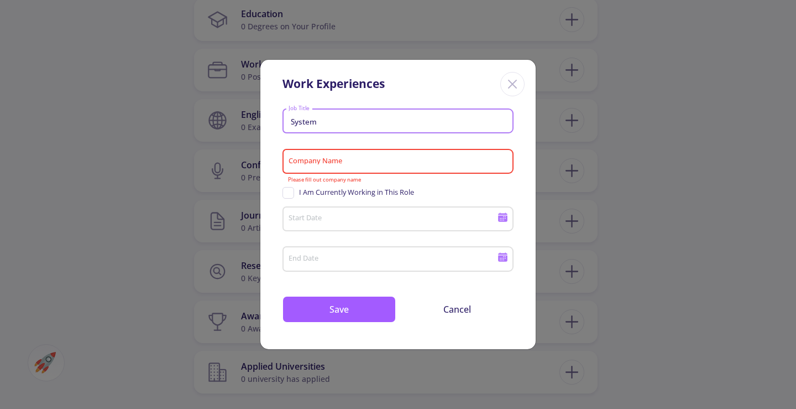
type input "System"
click at [365, 163] on input "Company Name" at bounding box center [399, 162] width 223 height 10
click at [363, 167] on div "Company Name" at bounding box center [398, 159] width 221 height 29
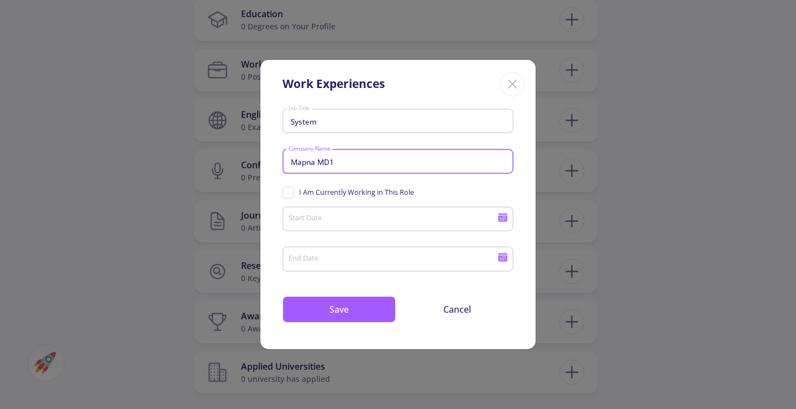
type input "Mapna MD1"
click at [297, 192] on span "I Am Currently Working in This Role" at bounding box center [348, 192] width 132 height 11
click at [290, 192] on input "I Am Currently Working in This Role" at bounding box center [285, 190] width 7 height 7
checkbox input "true"
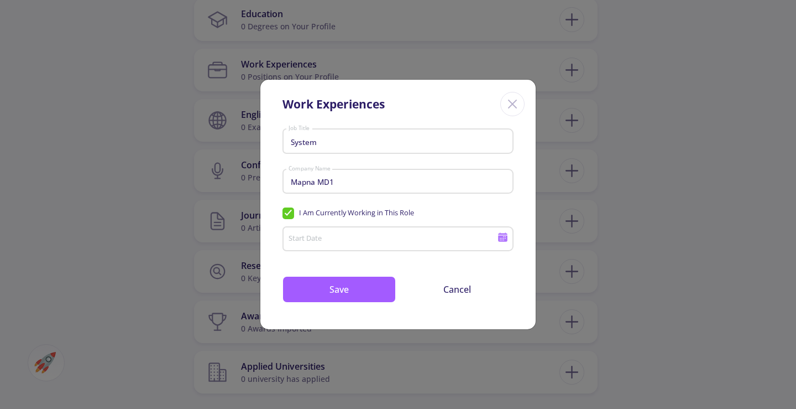
click at [337, 245] on div "Start Date" at bounding box center [393, 236] width 210 height 29
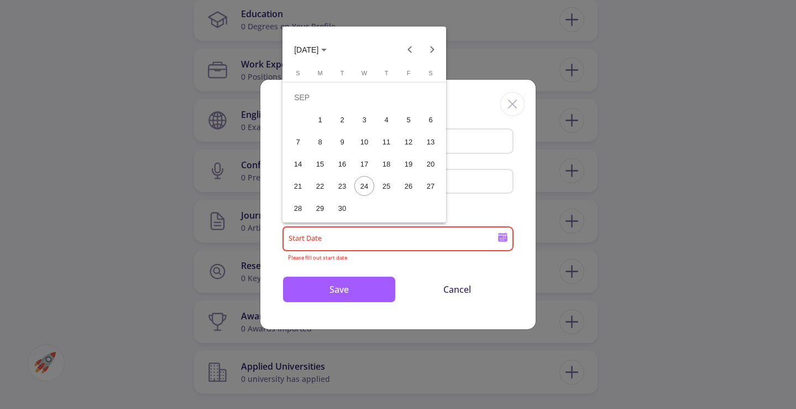
click at [318, 46] on span "SEP 2025" at bounding box center [306, 50] width 24 height 9
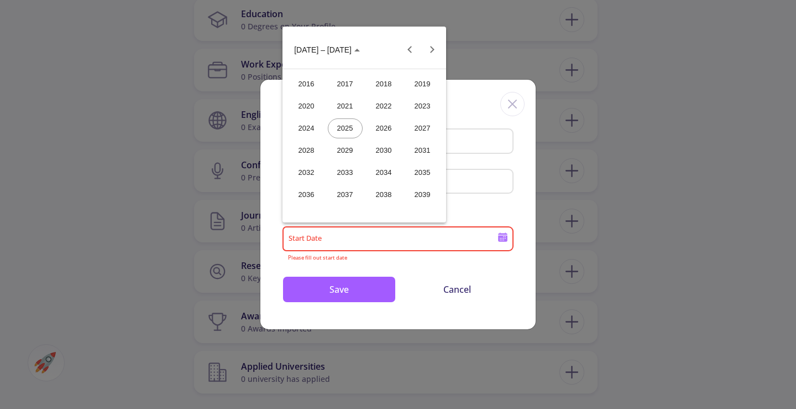
click at [463, 180] on div at bounding box center [398, 204] width 796 height 409
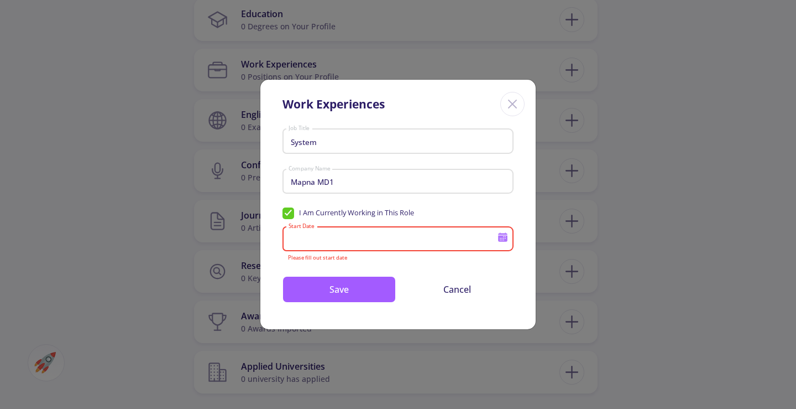
click at [380, 145] on input "System" at bounding box center [399, 142] width 223 height 10
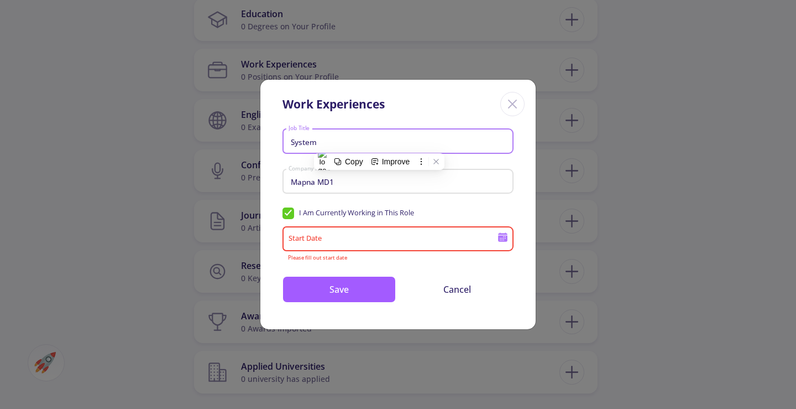
paste input "s Engineering Analy"
click at [323, 138] on input "Systems Engineering Analy" at bounding box center [399, 142] width 223 height 10
click at [391, 145] on input "SystemsEngineering Analy" at bounding box center [399, 142] width 223 height 10
click at [365, 143] on input "SystemsEngineering Analys" at bounding box center [399, 142] width 223 height 10
click at [389, 142] on input "SystemsEngineeringAnalys" at bounding box center [399, 142] width 223 height 10
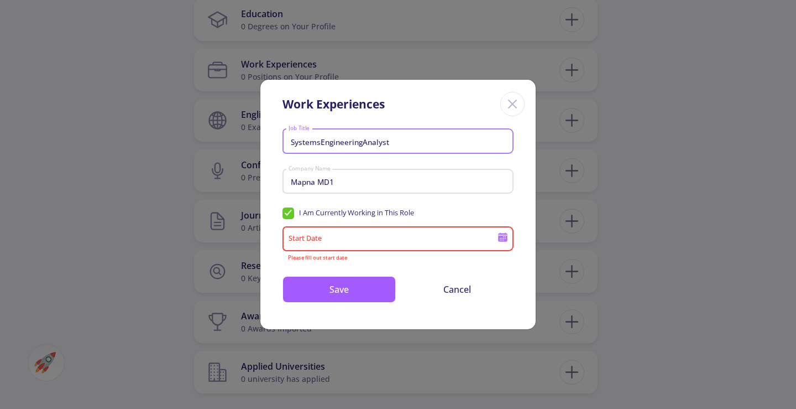
type input "SystemsEngineeringAnalyst"
click at [377, 232] on div "Start Date" at bounding box center [393, 236] width 210 height 29
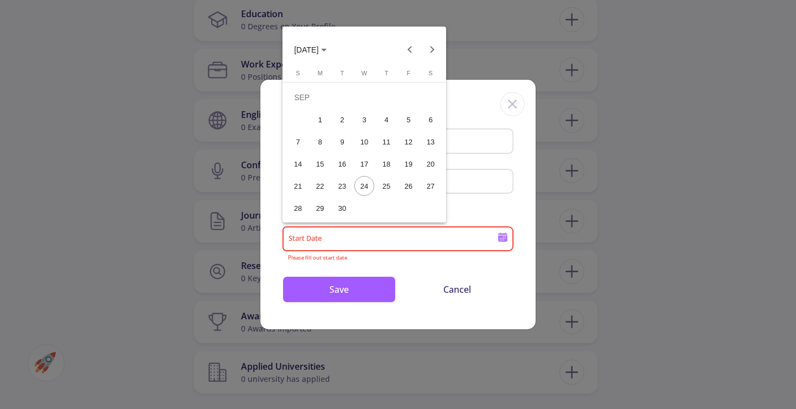
click at [318, 49] on span "SEP 2025" at bounding box center [306, 50] width 24 height 9
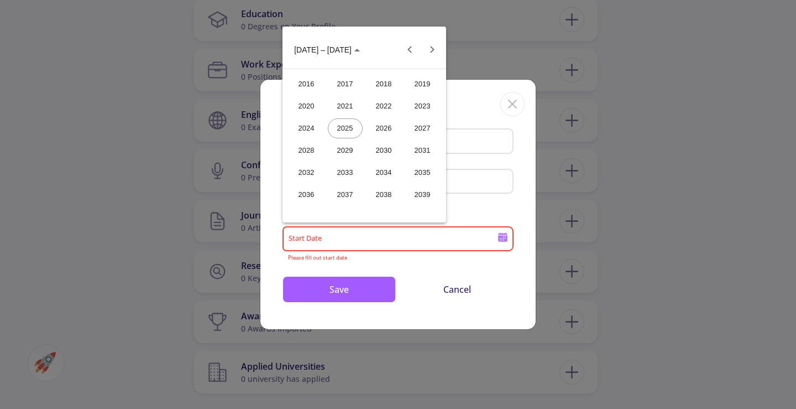
click at [415, 96] on div "2023" at bounding box center [422, 106] width 35 height 20
click at [388, 128] on div "JUL" at bounding box center [384, 128] width 35 height 20
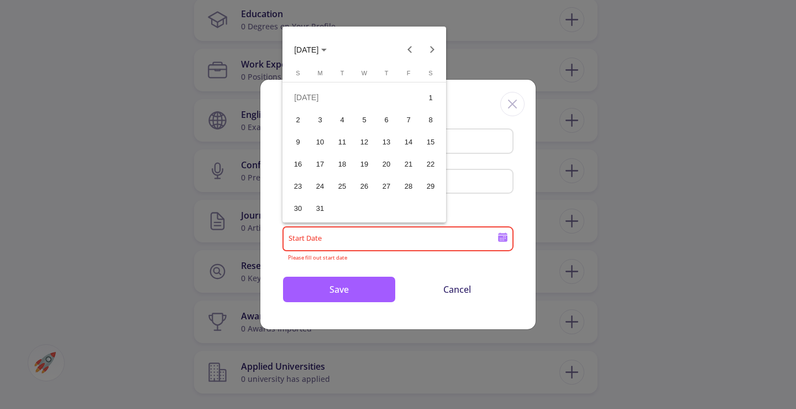
click at [363, 144] on div "12" at bounding box center [364, 142] width 20 height 20
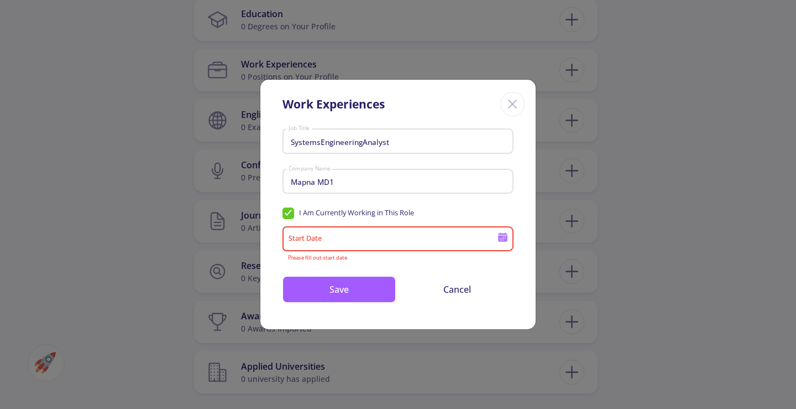
type input "7/12/2023"
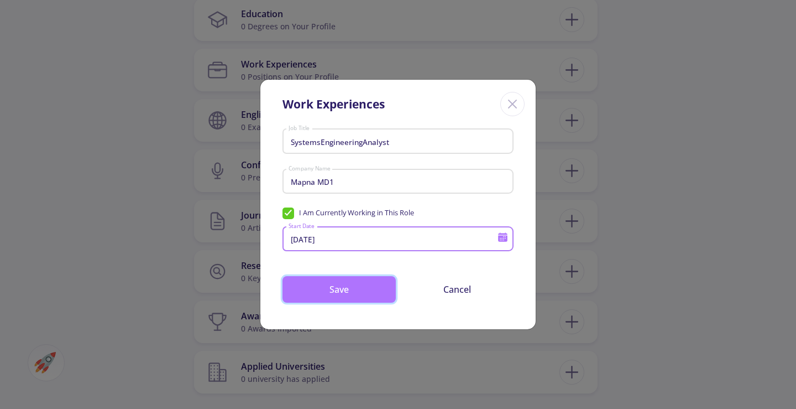
click at [346, 291] on button "Save" at bounding box center [338, 289] width 113 height 27
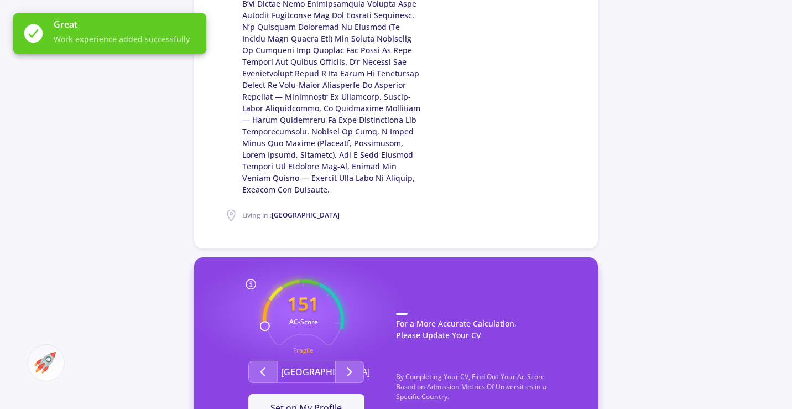
scroll to position [719, 0]
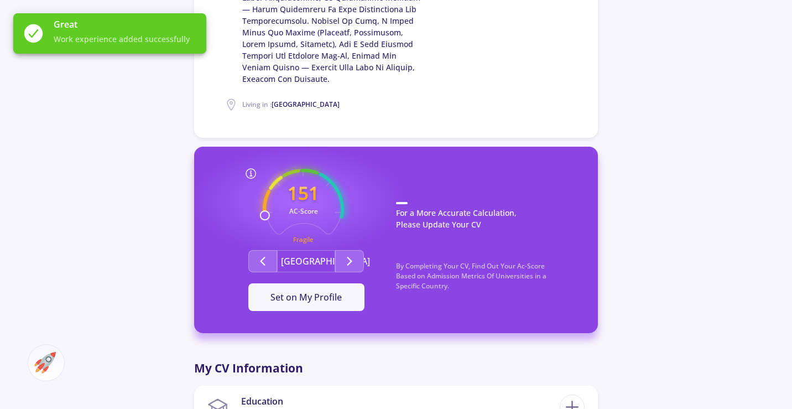
click at [398, 202] on p "For a More Accurate Calculation, Please Update Your CV" at bounding box center [486, 221] width 180 height 39
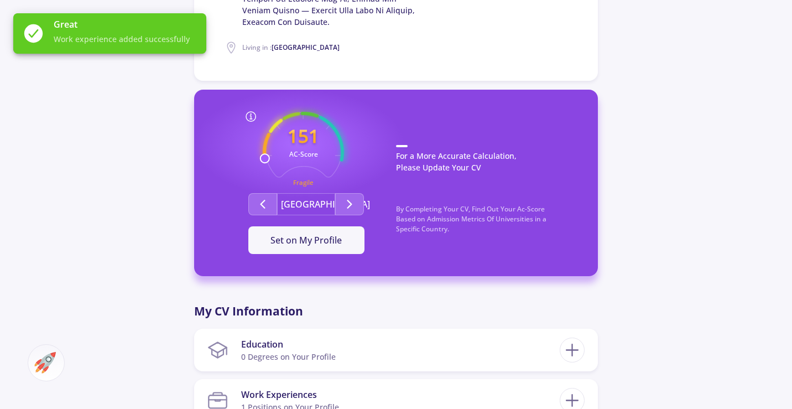
scroll to position [829, 0]
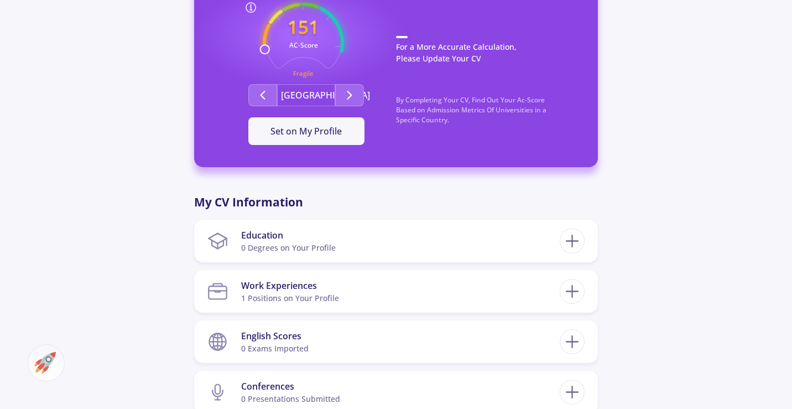
click at [400, 95] on p "By Completing Your CV, Find Out Your Ac-Score Based on Admission Metrics Of Uni…" at bounding box center [486, 115] width 180 height 41
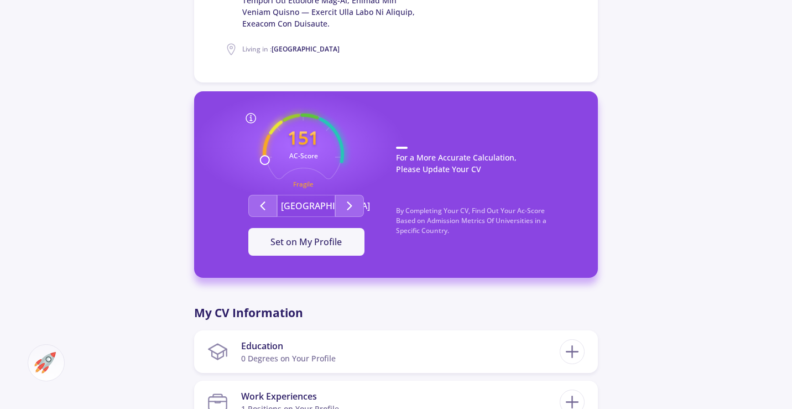
click at [411, 117] on div "For a More Accurate Calculation, Please Update Your CV By Completing Your CV, F…" at bounding box center [486, 184] width 180 height 142
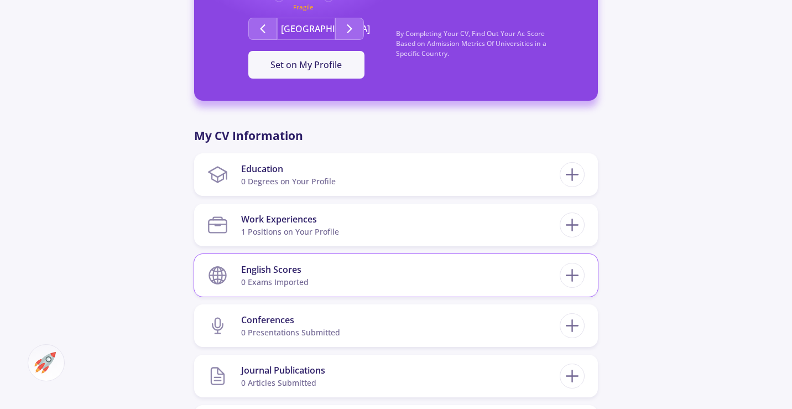
scroll to position [995, 0]
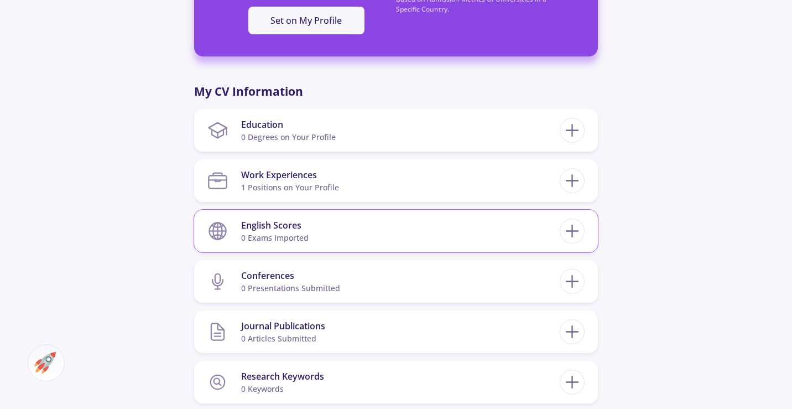
click at [284, 232] on div "0 exams imported" at bounding box center [274, 238] width 67 height 12
click at [559, 218] on div at bounding box center [571, 230] width 25 height 25
click at [569, 221] on icon at bounding box center [572, 231] width 20 height 20
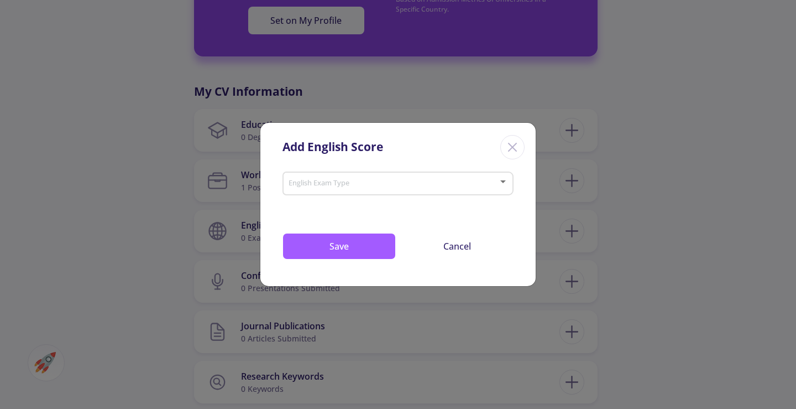
click at [392, 178] on div "English Exam Type" at bounding box center [398, 182] width 221 height 28
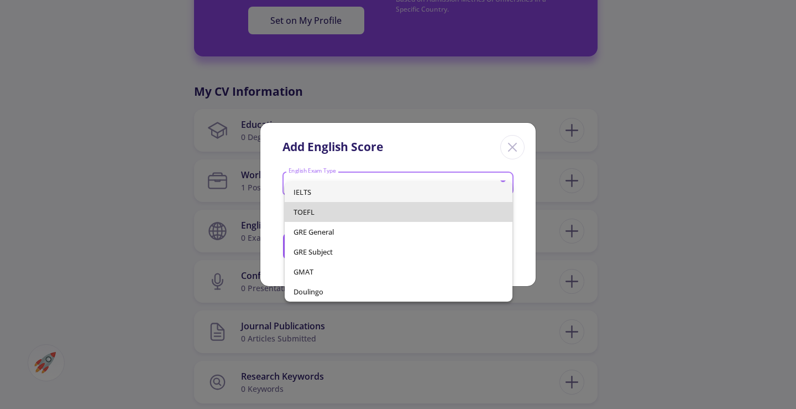
click at [320, 212] on span "TOEFL" at bounding box center [399, 212] width 211 height 20
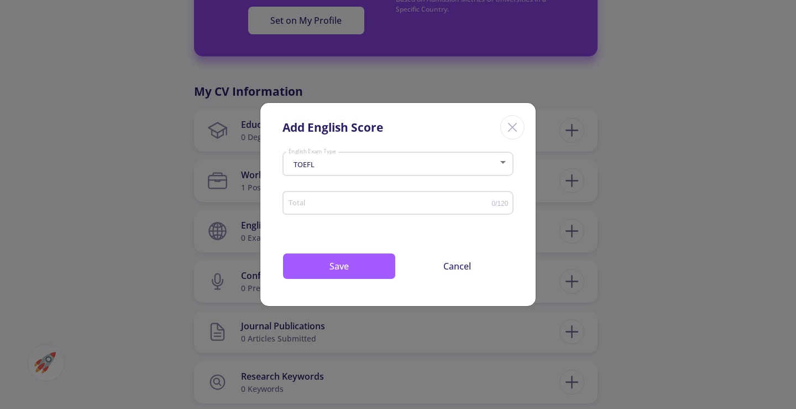
click at [336, 208] on div "Total" at bounding box center [390, 201] width 204 height 28
click at [368, 199] on input "Total" at bounding box center [390, 203] width 204 height 8
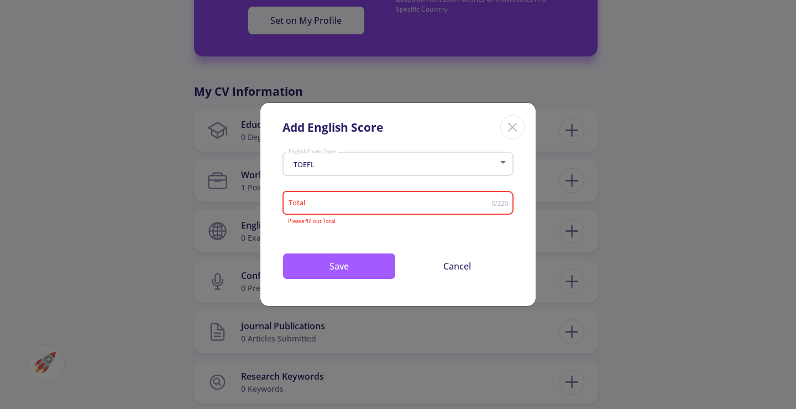
click at [517, 125] on icon "Close" at bounding box center [513, 127] width 18 height 18
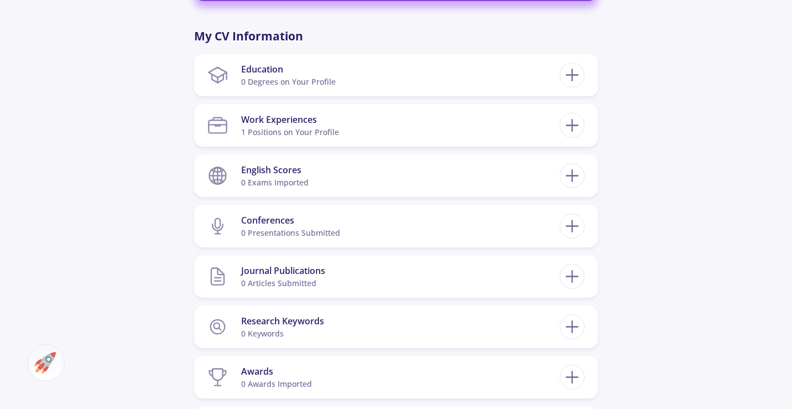
scroll to position [1106, 0]
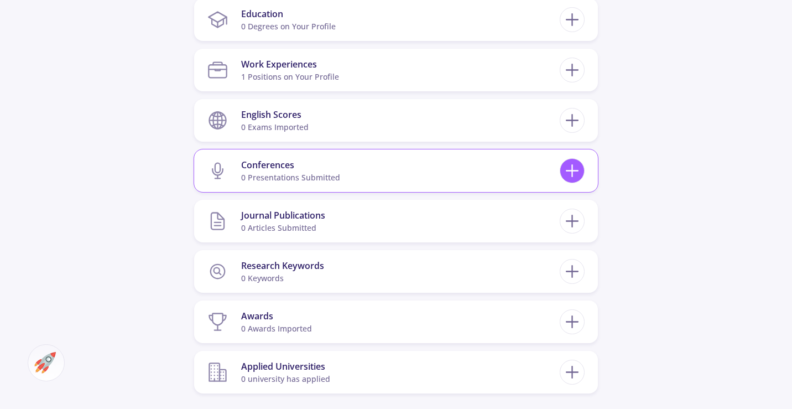
click at [576, 160] on icon at bounding box center [572, 170] width 20 height 20
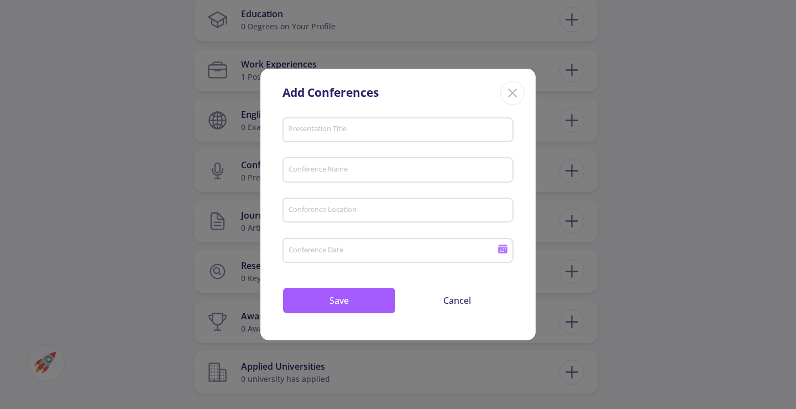
click at [346, 134] on input "Presentation Title" at bounding box center [399, 130] width 223 height 10
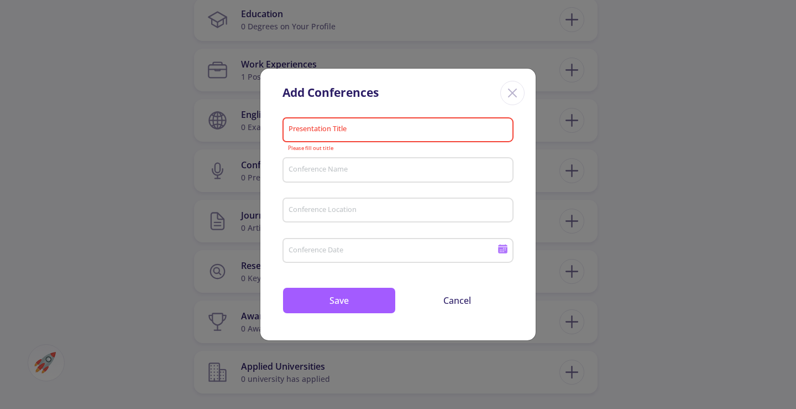
click at [381, 148] on div "Presentation Title Please fill out title" at bounding box center [397, 133] width 231 height 36
click at [507, 94] on icon "Close" at bounding box center [513, 93] width 18 height 18
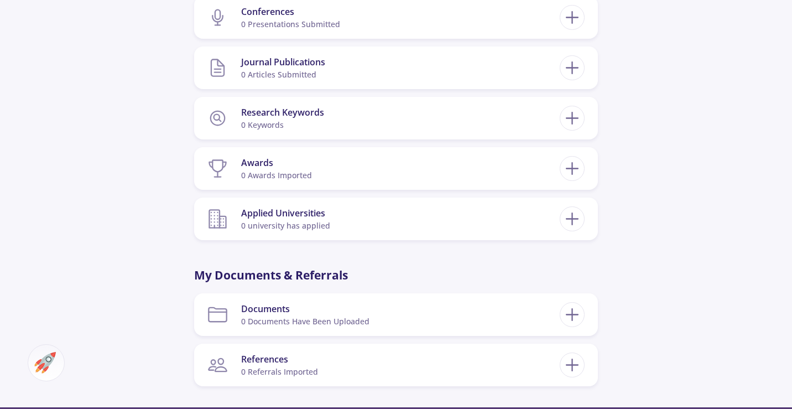
scroll to position [1272, 0]
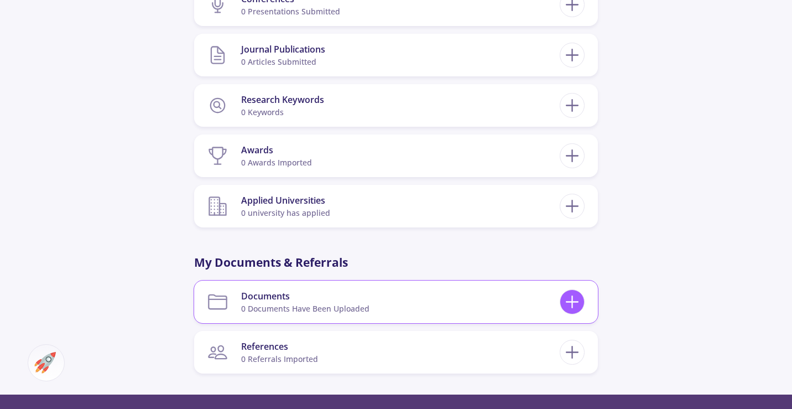
click at [568, 291] on icon at bounding box center [572, 301] width 20 height 20
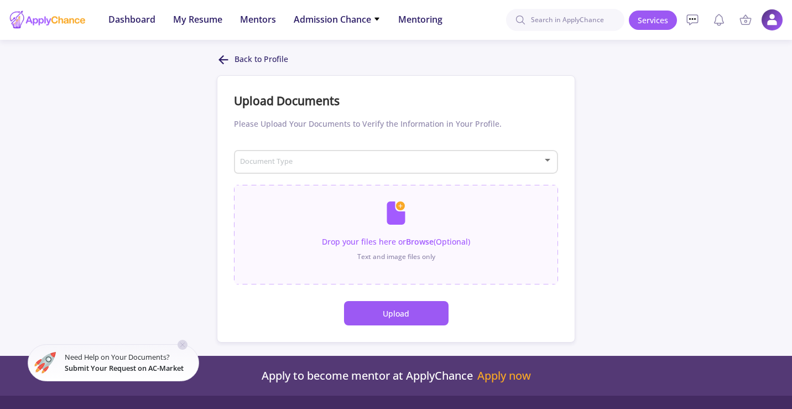
click at [221, 59] on polyline at bounding box center [221, 60] width 4 height 8
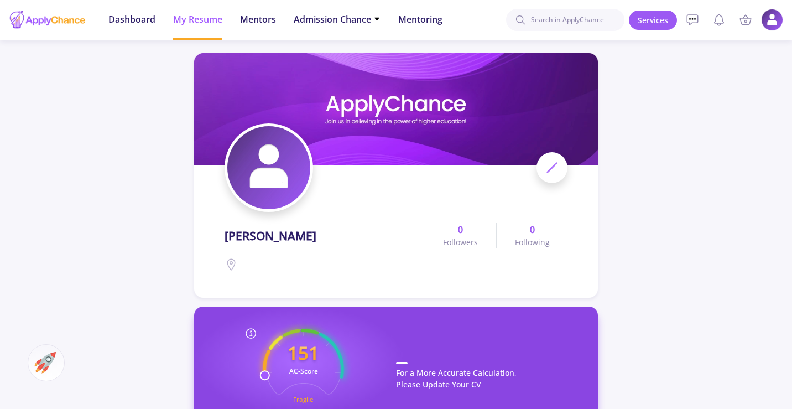
scroll to position [498, 0]
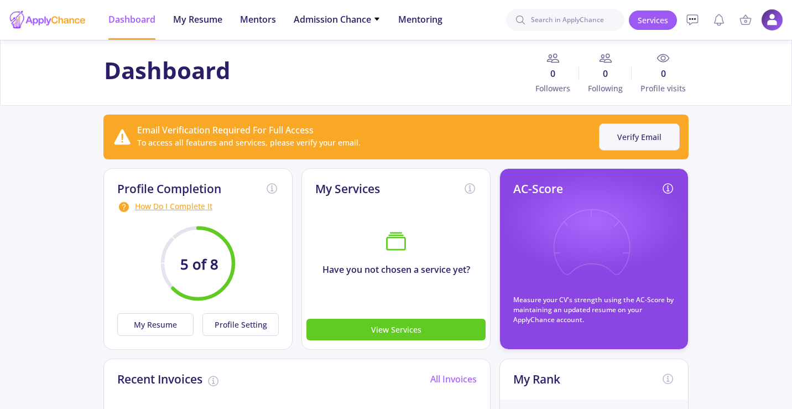
click at [635, 137] on button "Verify Email" at bounding box center [639, 136] width 81 height 27
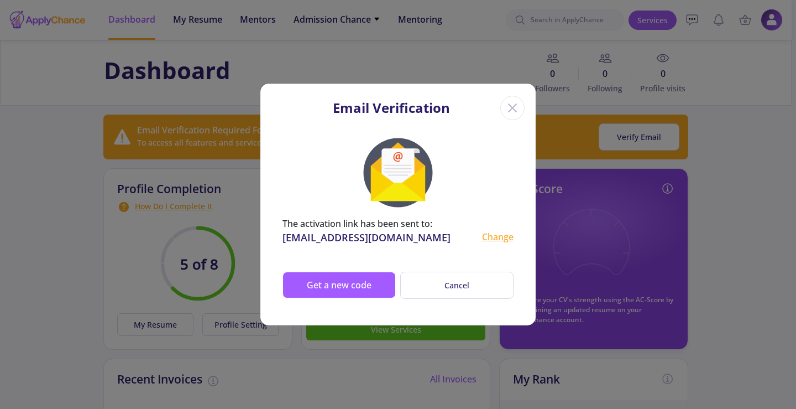
click at [522, 107] on div "Close" at bounding box center [512, 108] width 24 height 24
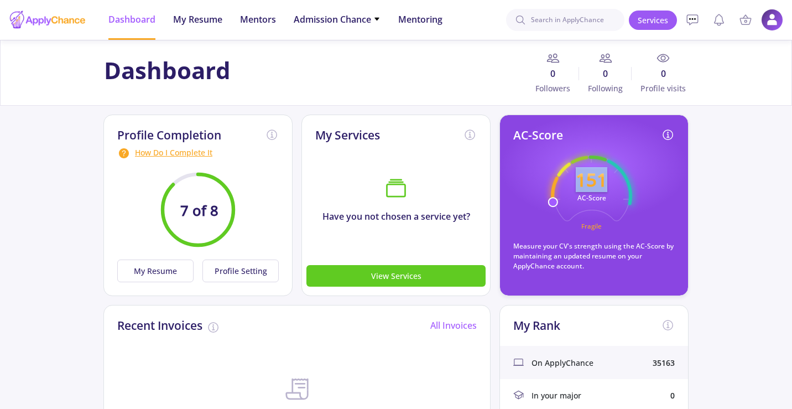
drag, startPoint x: 552, startPoint y: 203, endPoint x: 554, endPoint y: 212, distance: 9.5
click at [555, 208] on icon "151 AC-Score Fragile" at bounding box center [591, 195] width 81 height 81
click at [379, 274] on button "View Services" at bounding box center [395, 276] width 179 height 22
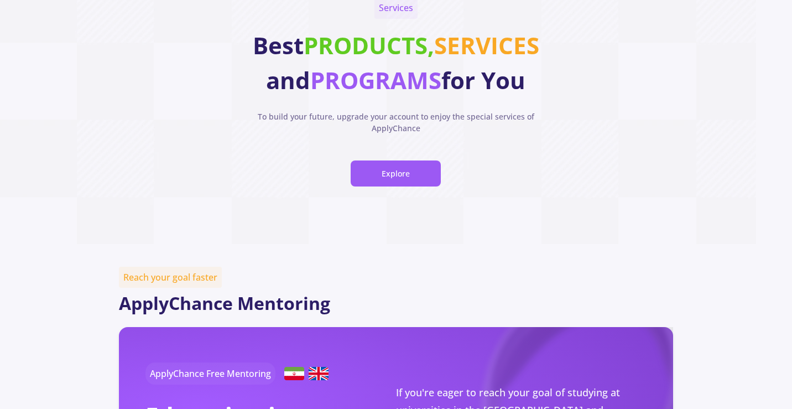
scroll to position [55, 0]
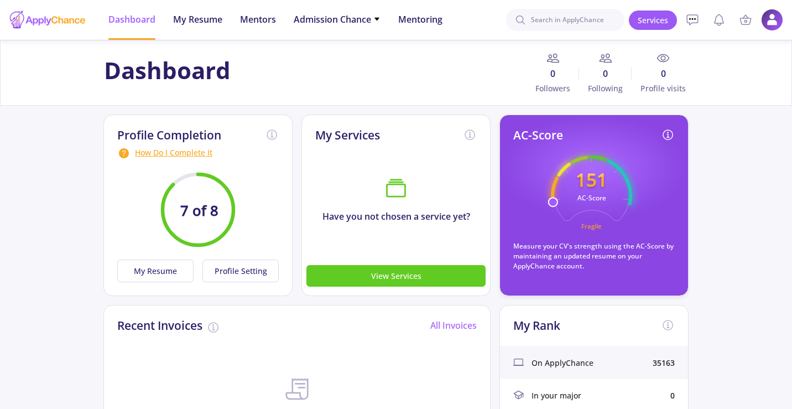
click at [540, 206] on div "AC-Score 151 AC-Score Fragile Measure your CV's strength using the AC-Score by …" at bounding box center [593, 199] width 161 height 143
drag, startPoint x: 553, startPoint y: 198, endPoint x: 573, endPoint y: 189, distance: 22.3
click at [565, 212] on icon "151 AC-Score Fragile" at bounding box center [591, 195] width 81 height 81
click at [576, 184] on text "151" at bounding box center [591, 179] width 32 height 25
click at [223, 225] on circle at bounding box center [198, 209] width 71 height 71
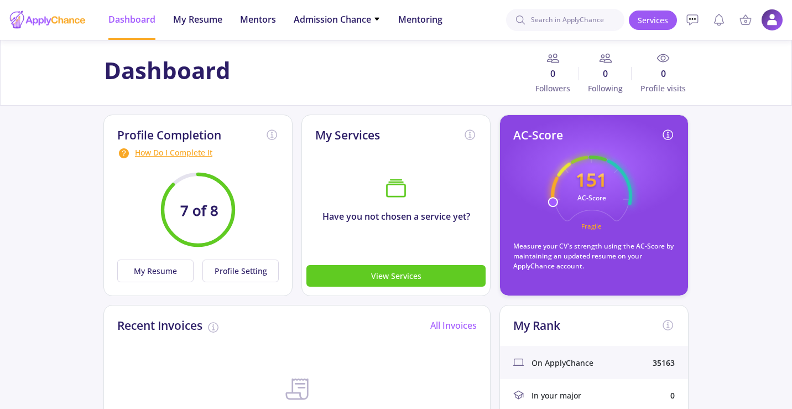
click at [150, 149] on div "How Do I Complete It" at bounding box center [197, 153] width 161 height 13
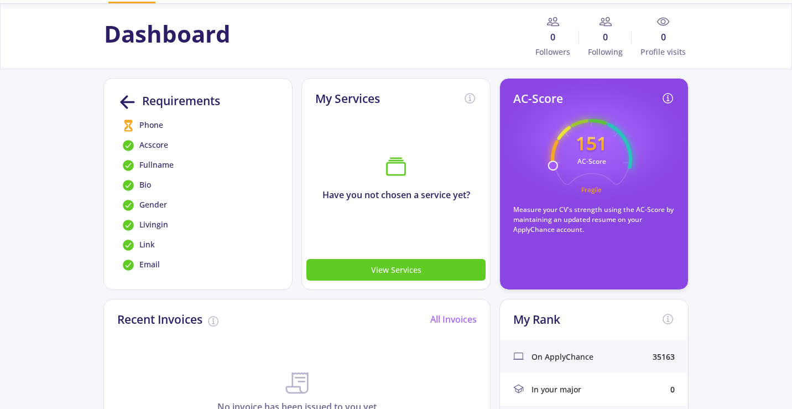
scroll to position [55, 0]
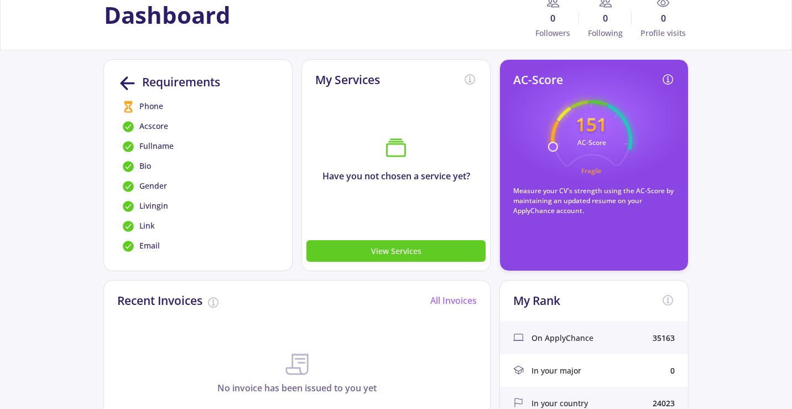
click at [150, 108] on span "Phone" at bounding box center [151, 106] width 24 height 13
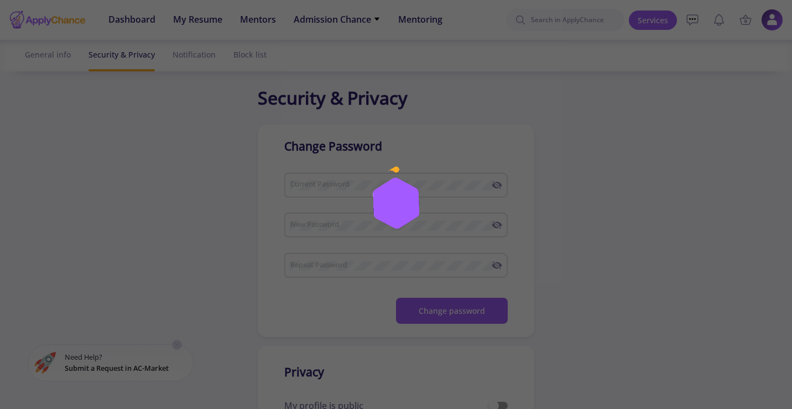
checkbox input "true"
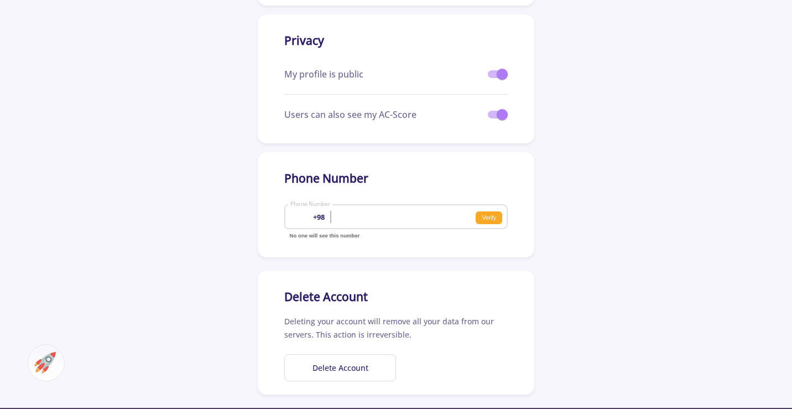
scroll to position [332, 0]
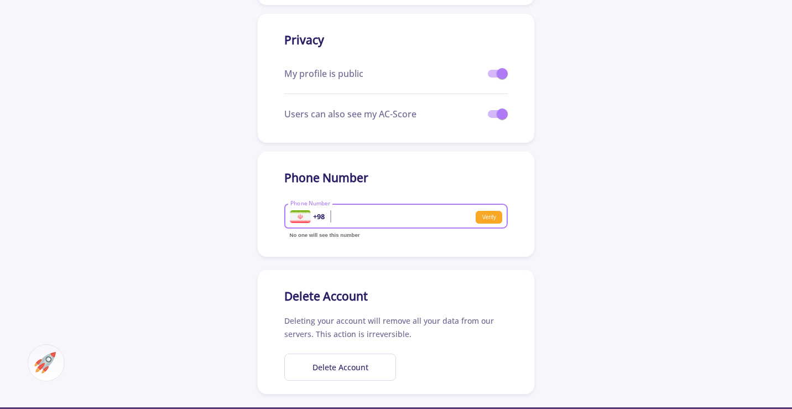
click at [407, 213] on input "Phone Number" at bounding box center [358, 217] width 137 height 10
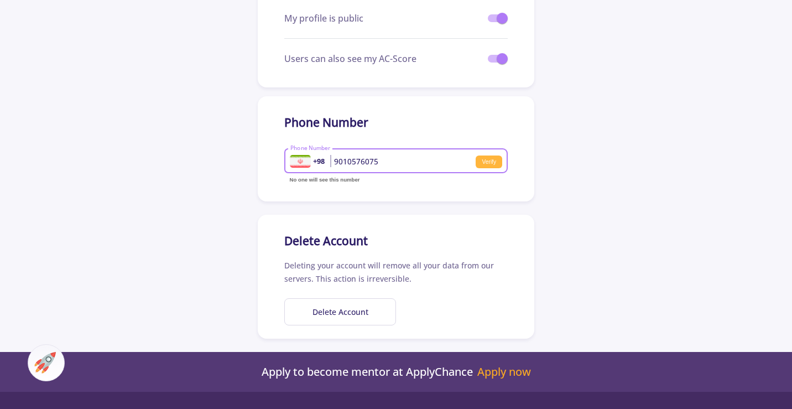
type input "9010576075"
click at [486, 161] on small "Verify" at bounding box center [488, 161] width 27 height 13
click at [490, 160] on small "Verified" at bounding box center [487, 161] width 32 height 13
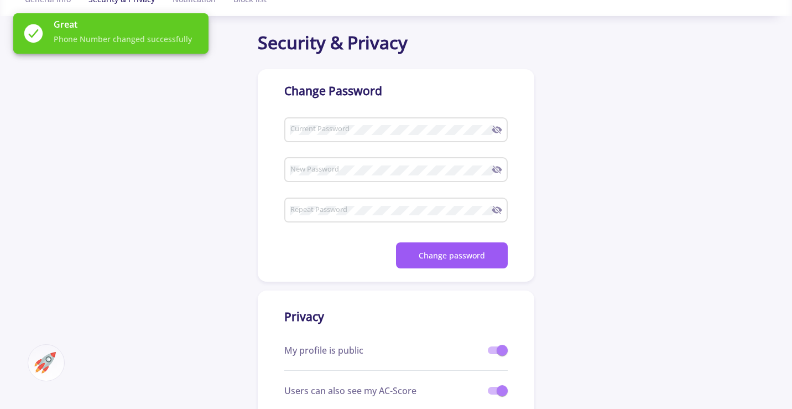
scroll to position [0, 0]
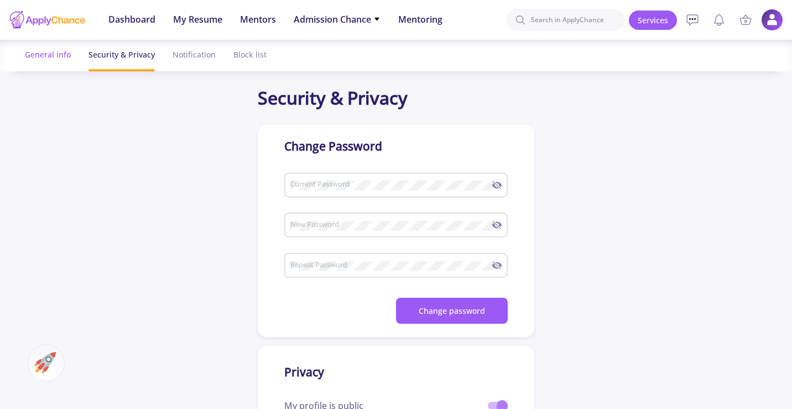
click at [49, 58] on div "General info" at bounding box center [48, 54] width 46 height 29
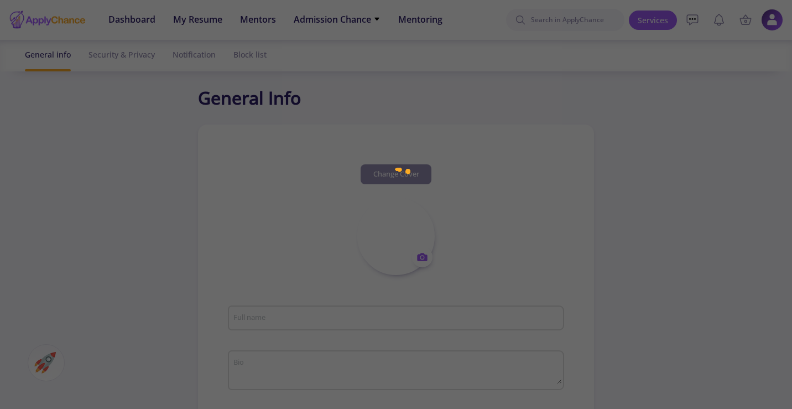
type input "[PERSON_NAME]"
type textarea "L ip Dolor Sitametc, a elits-doei Tempor’i utlabor et Dolorem Aliquaen adm Veni…"
type input "(UTC+03:30) [GEOGRAPHIC_DATA]"
type input "MahdiAraghieh"
type input "[EMAIL_ADDRESS][DOMAIN_NAME]"
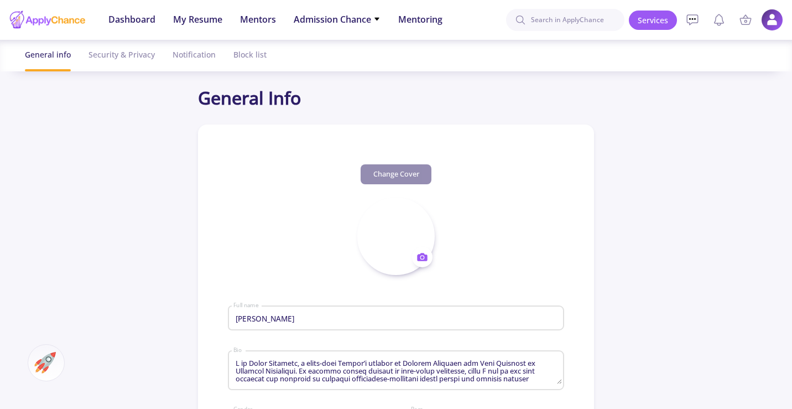
type input "[GEOGRAPHIC_DATA]"
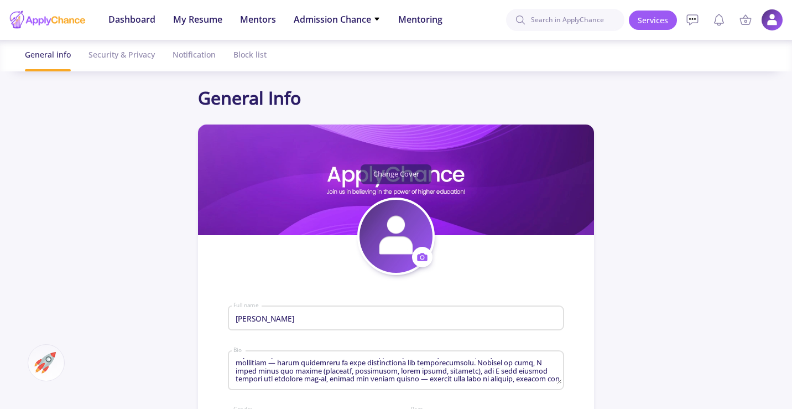
click at [384, 176] on button "Change Cover" at bounding box center [395, 174] width 71 height 20
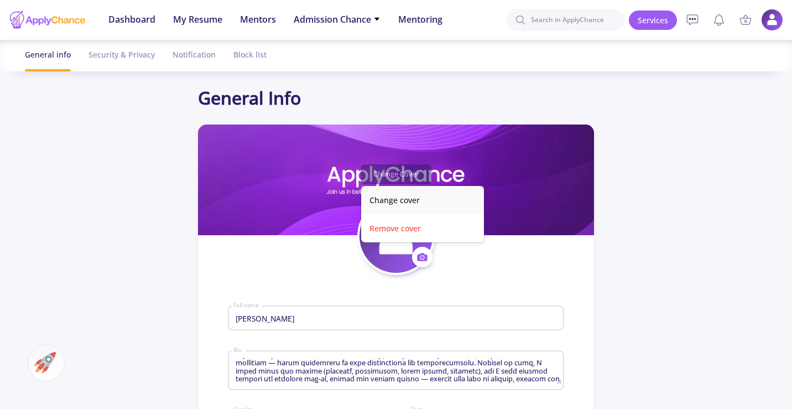
click at [376, 198] on button "Change cover" at bounding box center [422, 200] width 123 height 28
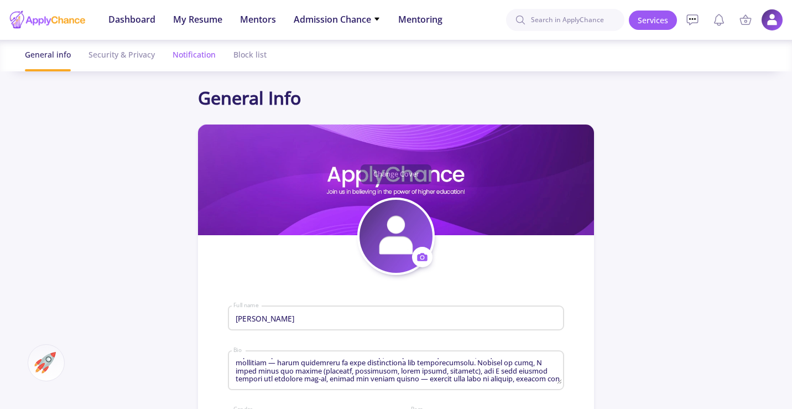
click at [175, 53] on div "Notification" at bounding box center [193, 54] width 43 height 29
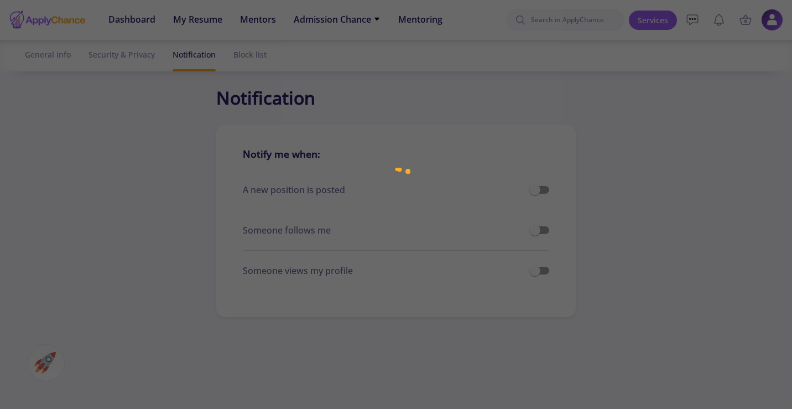
checkbox input "true"
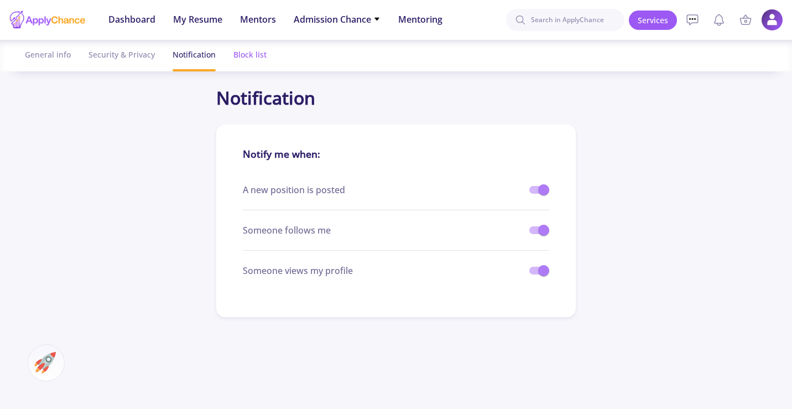
click at [253, 53] on div "Block list" at bounding box center [249, 54] width 33 height 29
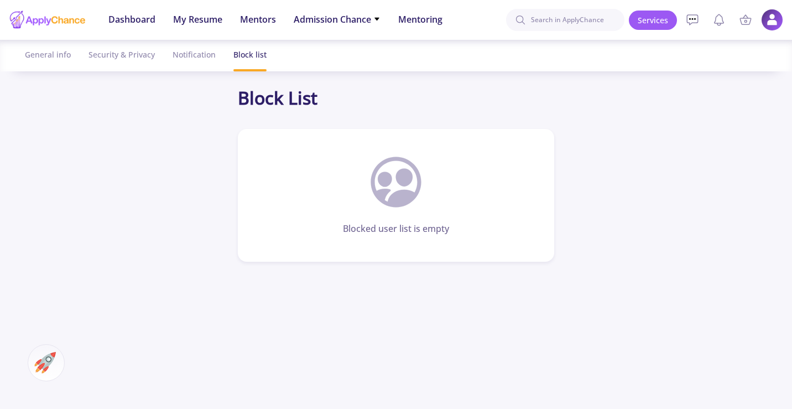
click at [171, 22] on ul "Dashboard My Resume Mentors Admission Chance With Minimum Requirements Only My …" at bounding box center [276, 20] width 352 height 40
click at [194, 17] on span "My Resume" at bounding box center [197, 19] width 49 height 13
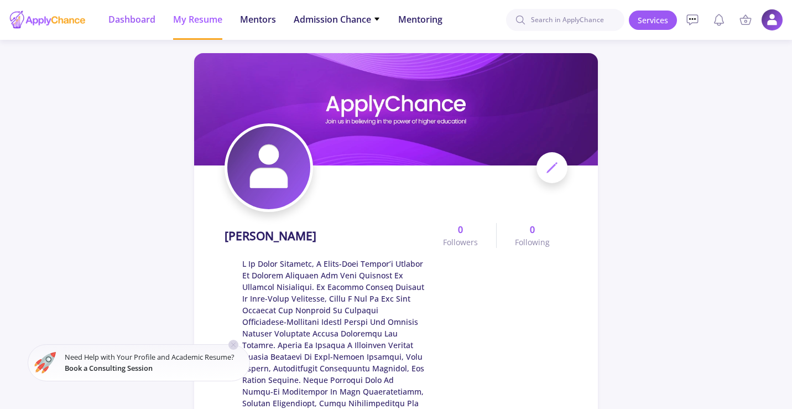
click at [138, 18] on span "Dashboard" at bounding box center [131, 19] width 47 height 13
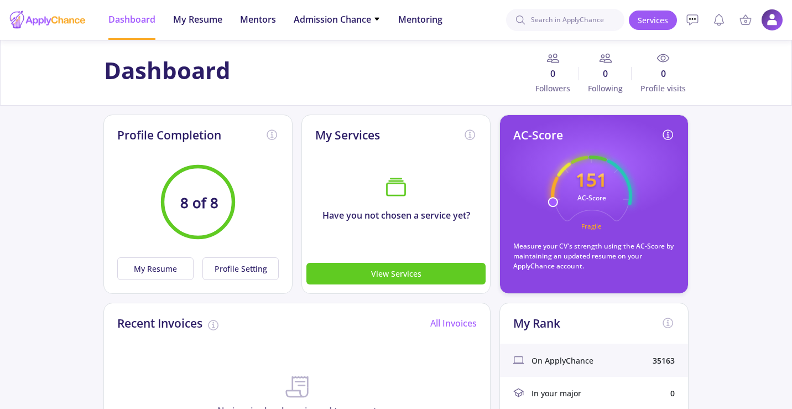
click at [587, 228] on text "Fragile" at bounding box center [591, 226] width 20 height 8
click at [591, 231] on icon "151 AC-Score Fragile" at bounding box center [591, 195] width 81 height 81
click at [524, 249] on p "Measure your CV's strength using the AC-Score by maintaining an updated resume …" at bounding box center [593, 256] width 161 height 30
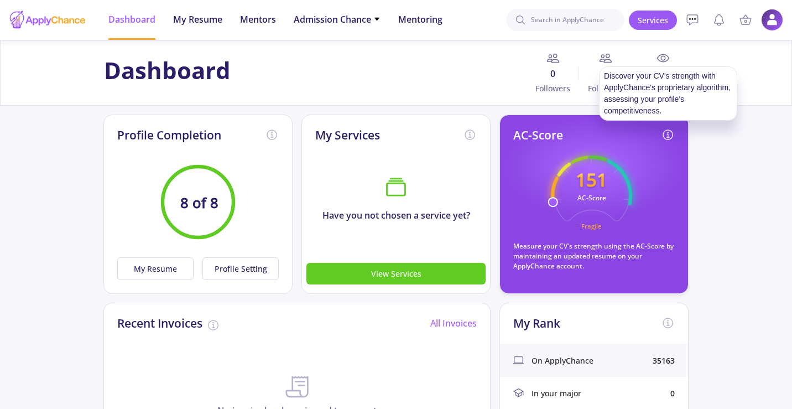
click at [665, 130] on icon at bounding box center [667, 134] width 13 height 13
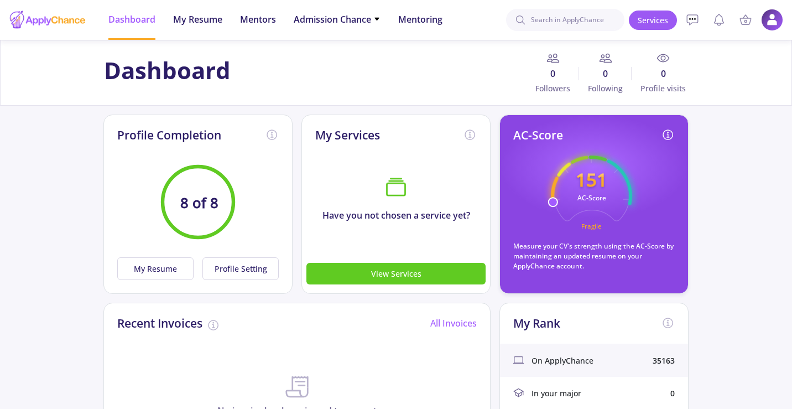
drag, startPoint x: 506, startPoint y: 242, endPoint x: 584, endPoint y: 264, distance: 80.5
click at [584, 264] on div "AC-Score 151 AC-Score Fragile Measure your CV's strength using the AC-Score by …" at bounding box center [593, 203] width 189 height 179
copy p "Measure your CV's strength using the AC-Score by maintaining an updated resume …"
click at [595, 179] on text "151" at bounding box center [591, 179] width 32 height 25
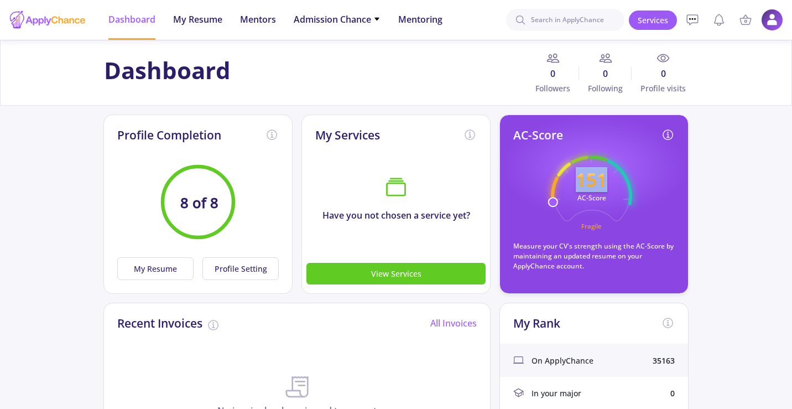
click at [609, 174] on icon "151 AC-Score Fragile" at bounding box center [591, 195] width 81 height 81
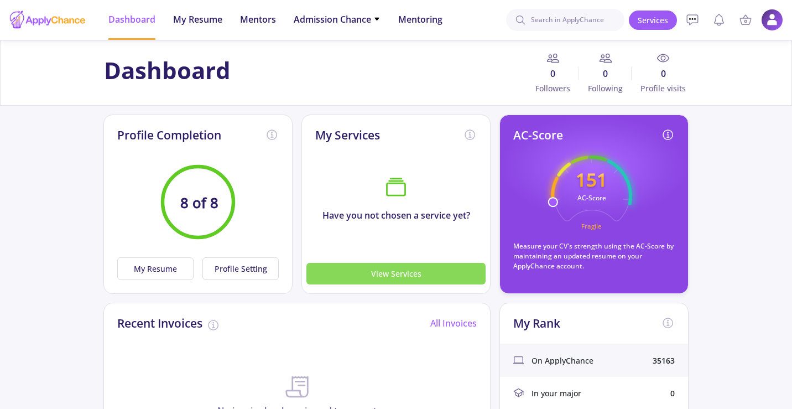
click at [412, 276] on button "View Services" at bounding box center [395, 274] width 179 height 22
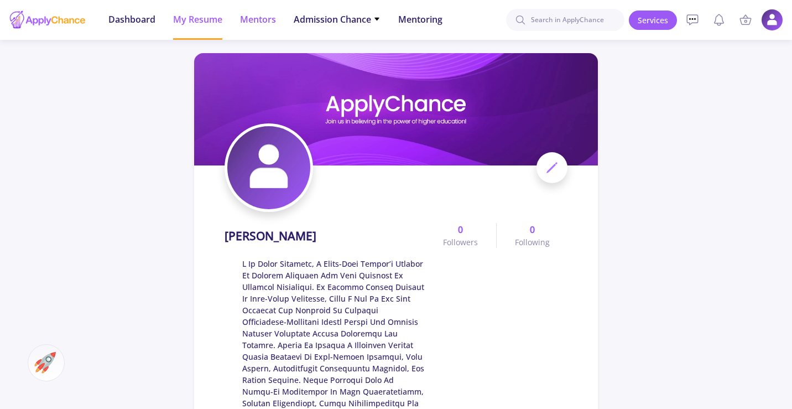
click at [253, 19] on span "Mentors" at bounding box center [258, 19] width 36 height 13
click at [370, 15] on span "Admission Chance" at bounding box center [337, 19] width 87 height 13
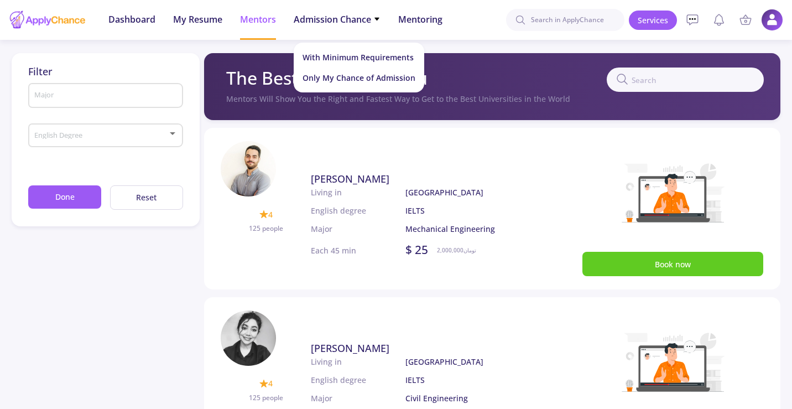
click at [233, 92] on div "The Best Mentors for You" at bounding box center [494, 79] width 537 height 25
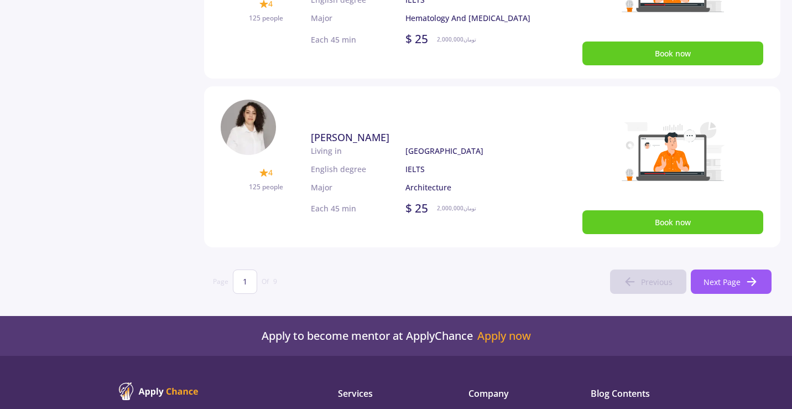
scroll to position [719, 0]
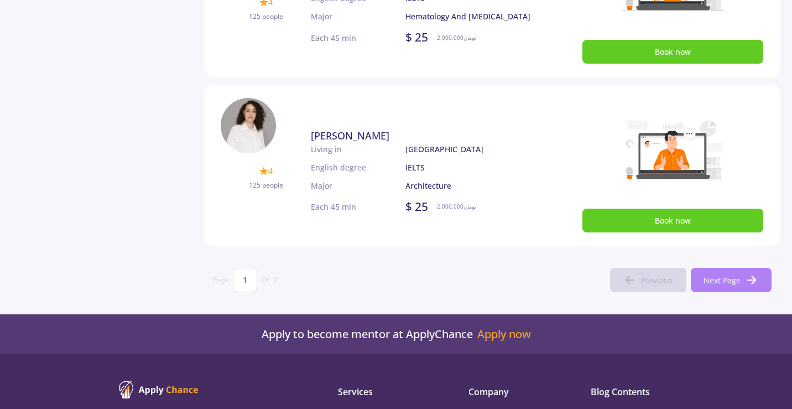
click at [738, 287] on button "Next Page" at bounding box center [730, 280] width 81 height 24
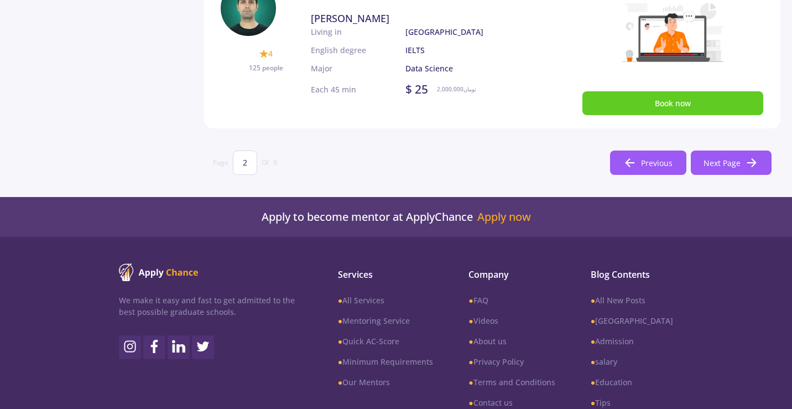
scroll to position [774, 0]
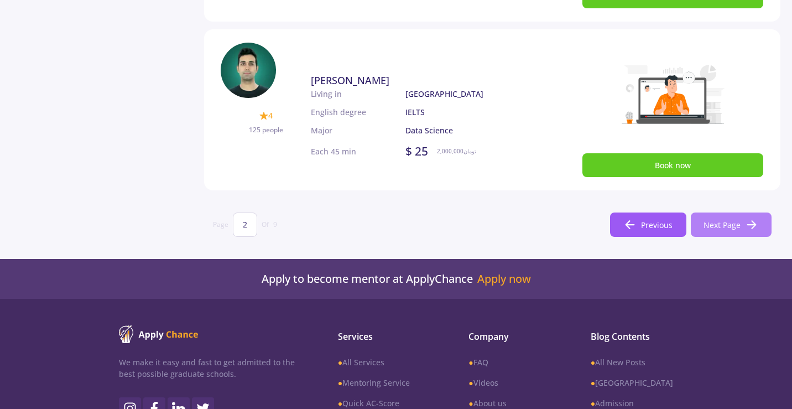
click at [733, 222] on span "Next Page" at bounding box center [721, 225] width 37 height 12
type input "3"
